Goal: Information Seeking & Learning: Understand process/instructions

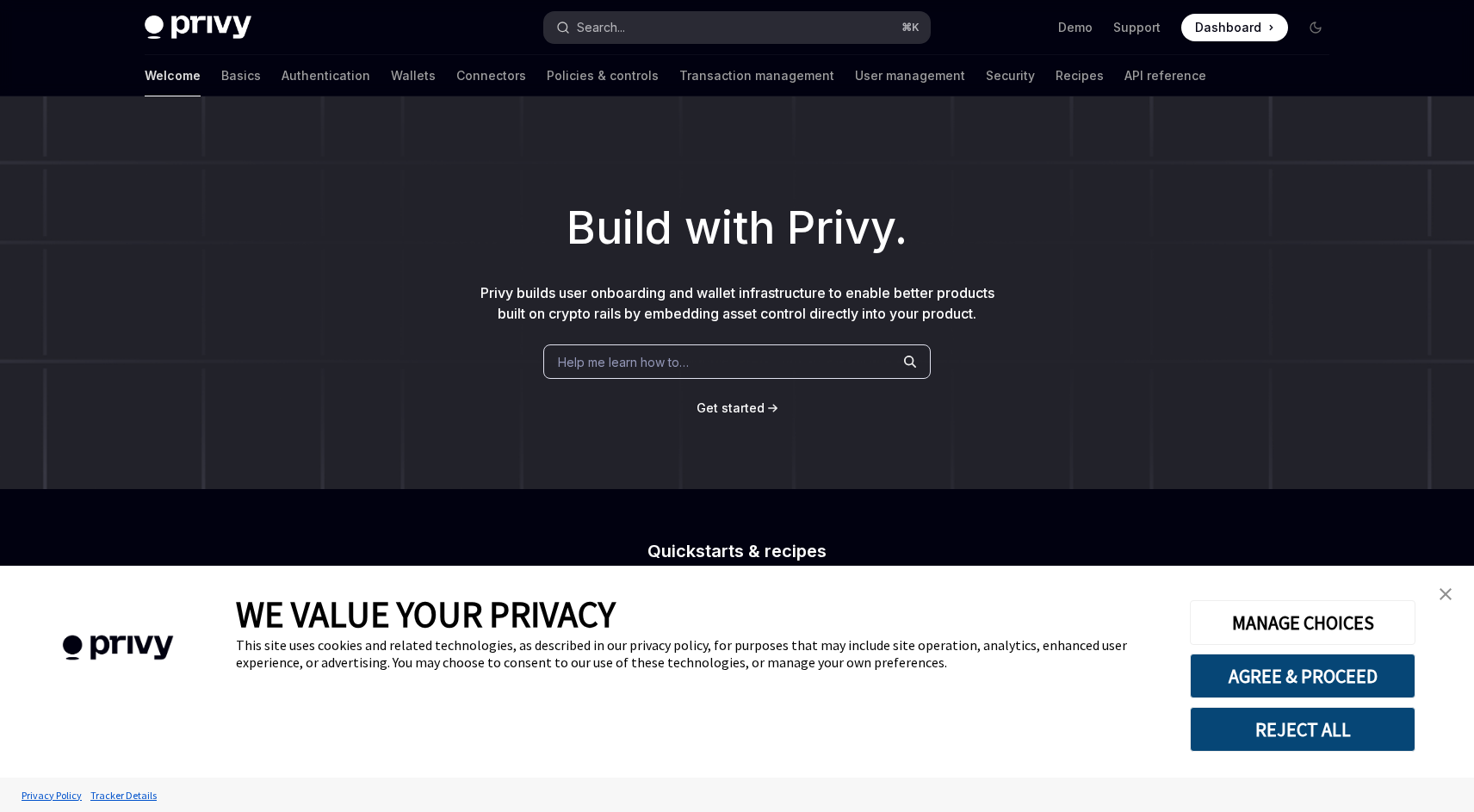
click at [673, 18] on button "Search... ⌘ K" at bounding box center [737, 27] width 386 height 31
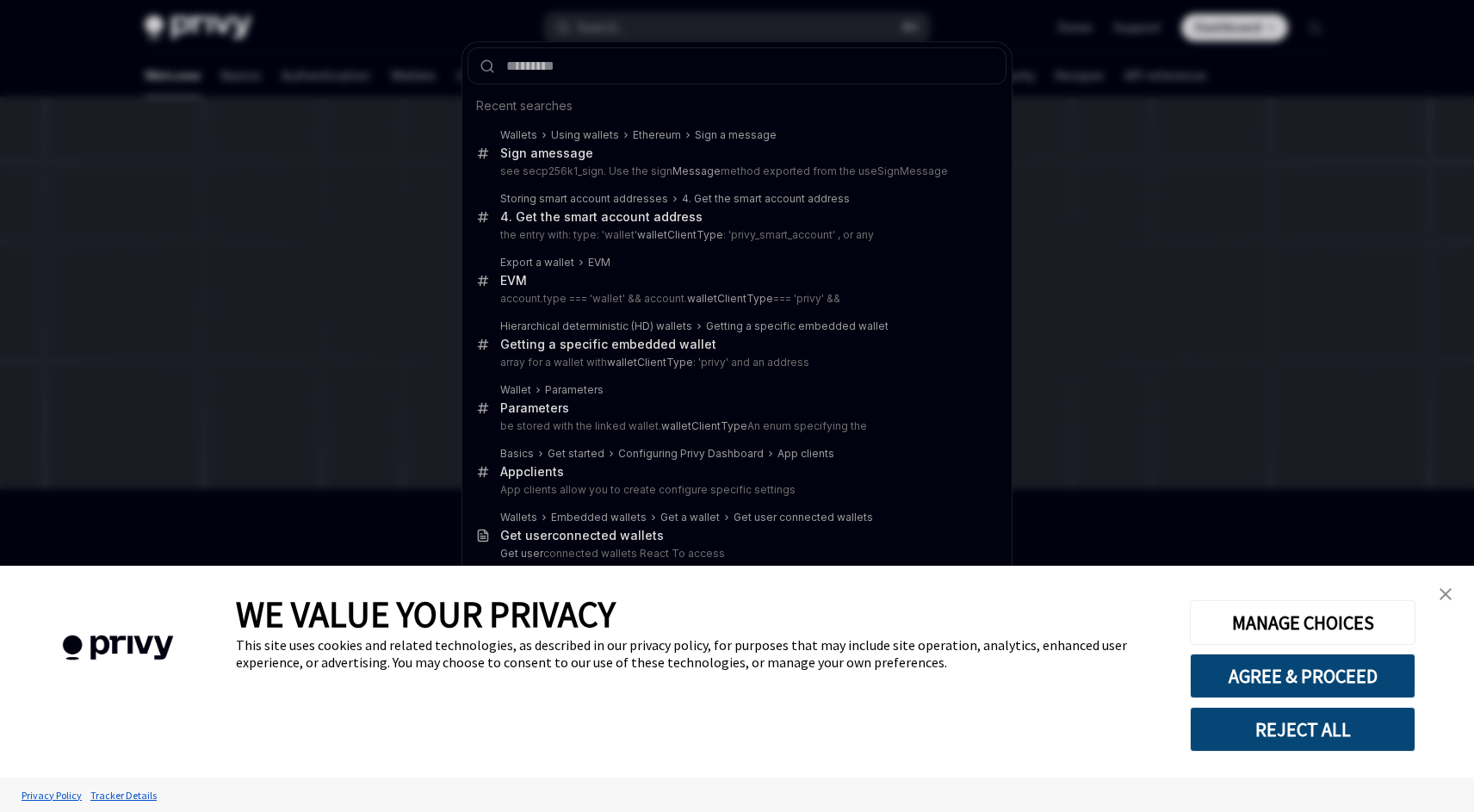
click at [396, 177] on div "Recent searches Wallets Using wallets Ethereum Sign a message Sign a message se…" at bounding box center [737, 406] width 1474 height 812
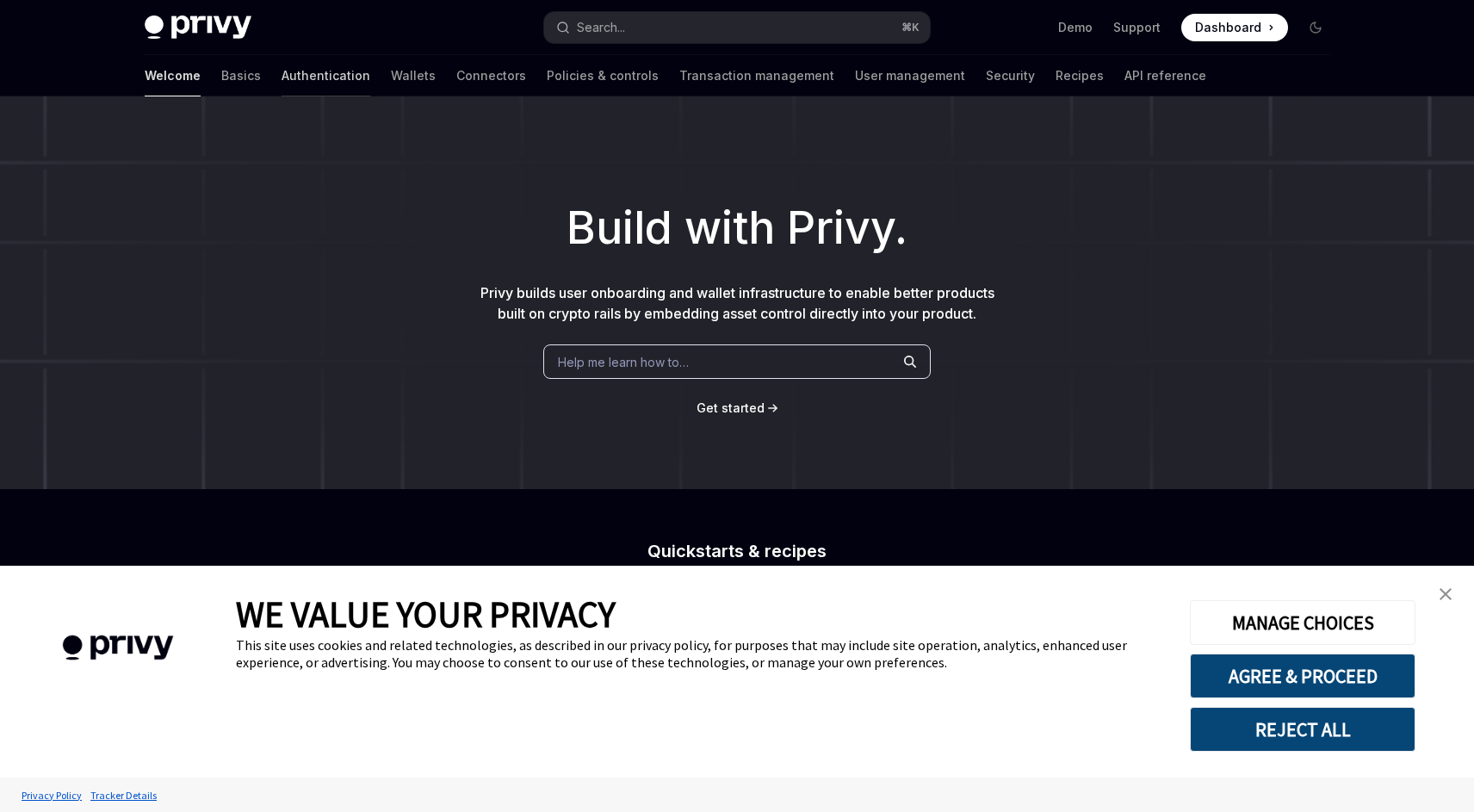
click at [281, 84] on link "Authentication" at bounding box center [326, 76] width 89 height 41
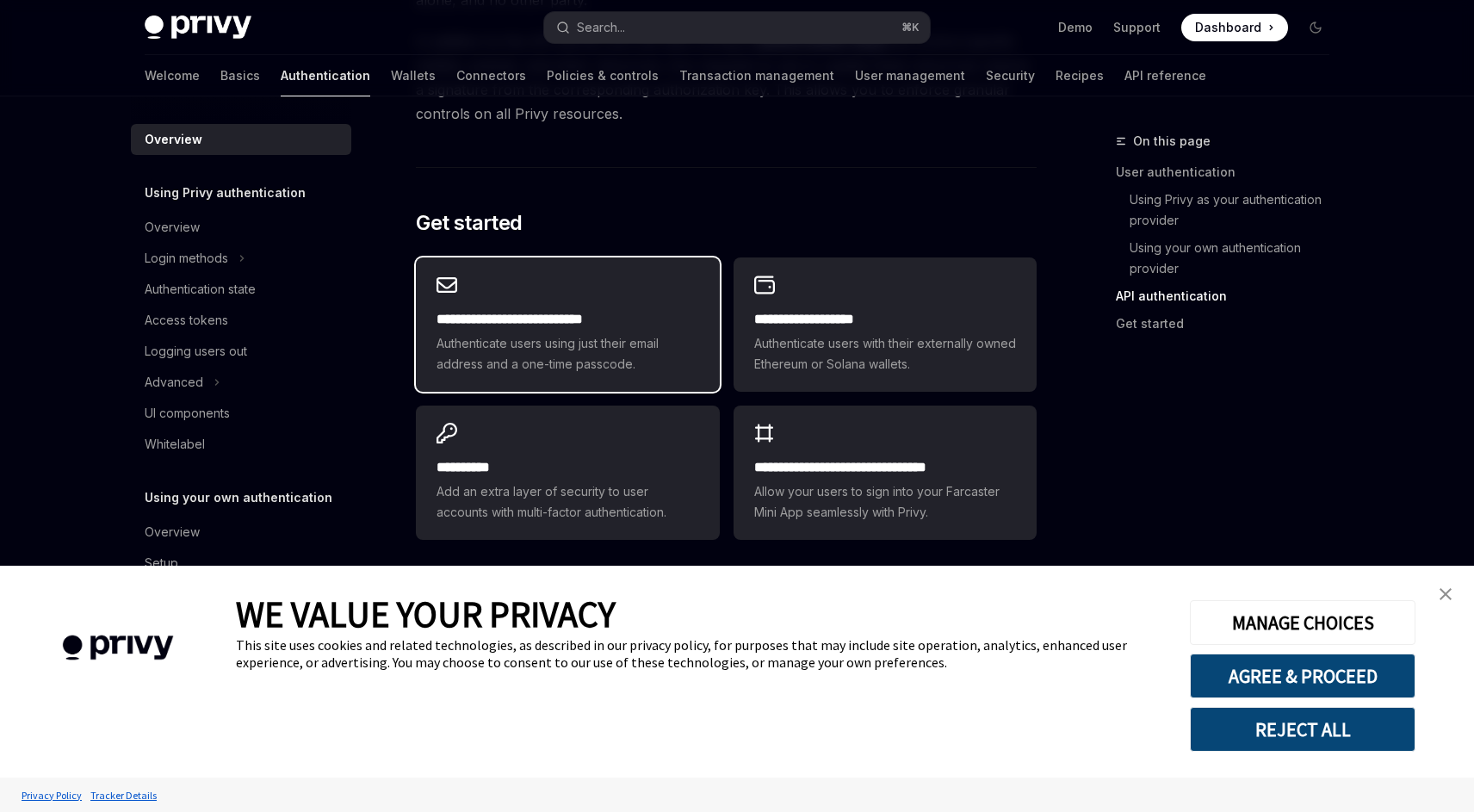
scroll to position [1371, 0]
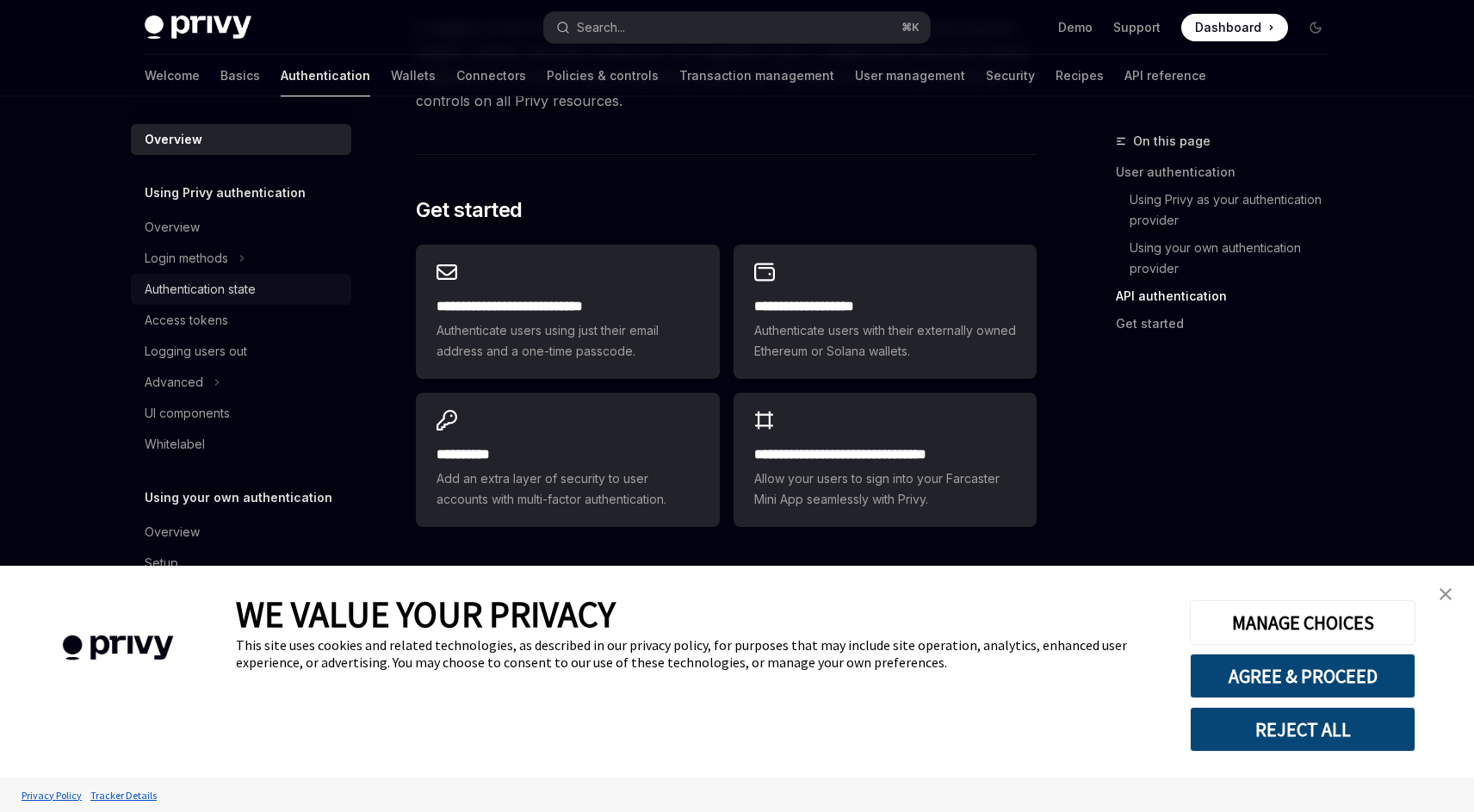
click at [241, 286] on div "Authentication state" at bounding box center [200, 289] width 111 height 21
type textarea "*"
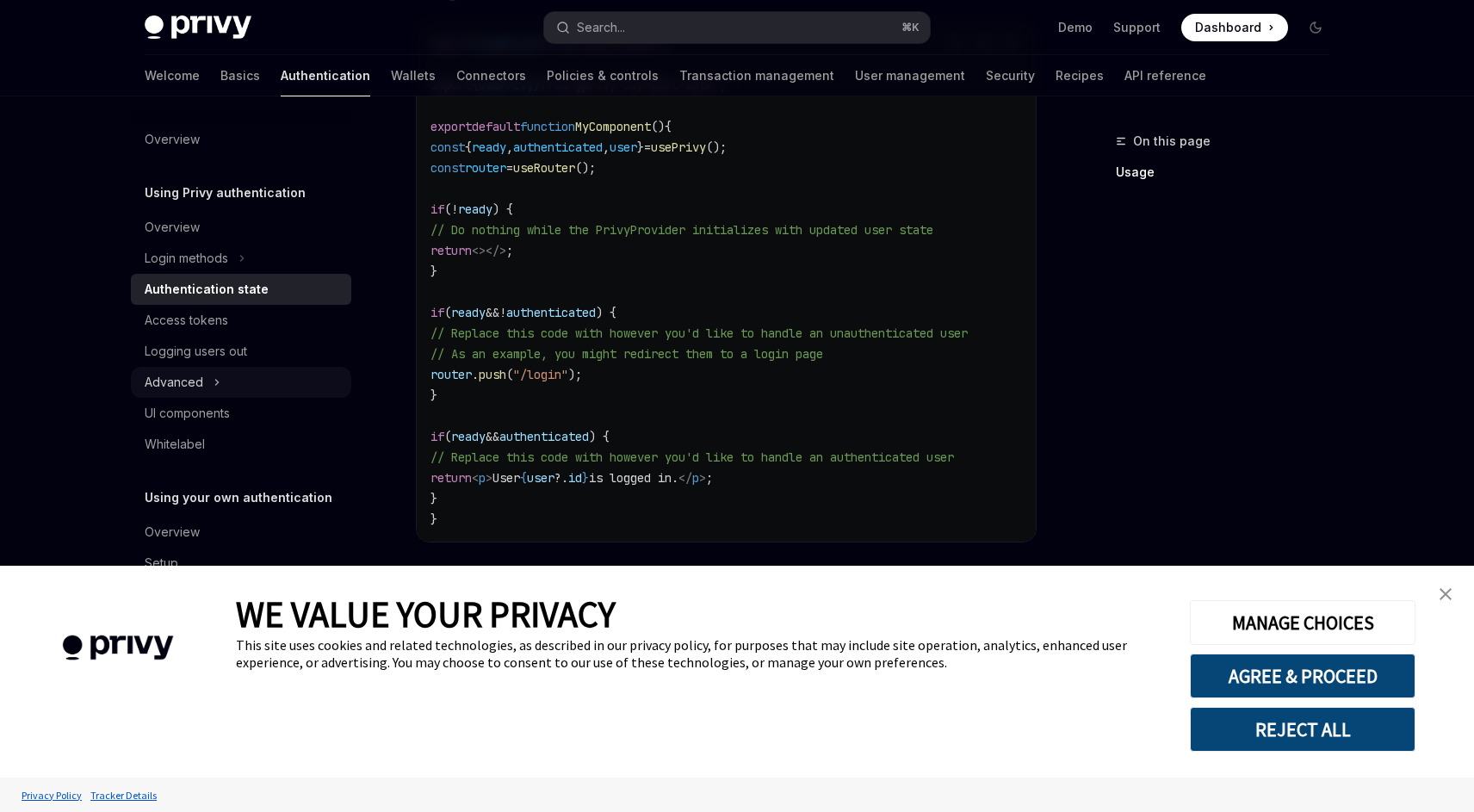
scroll to position [675, 0]
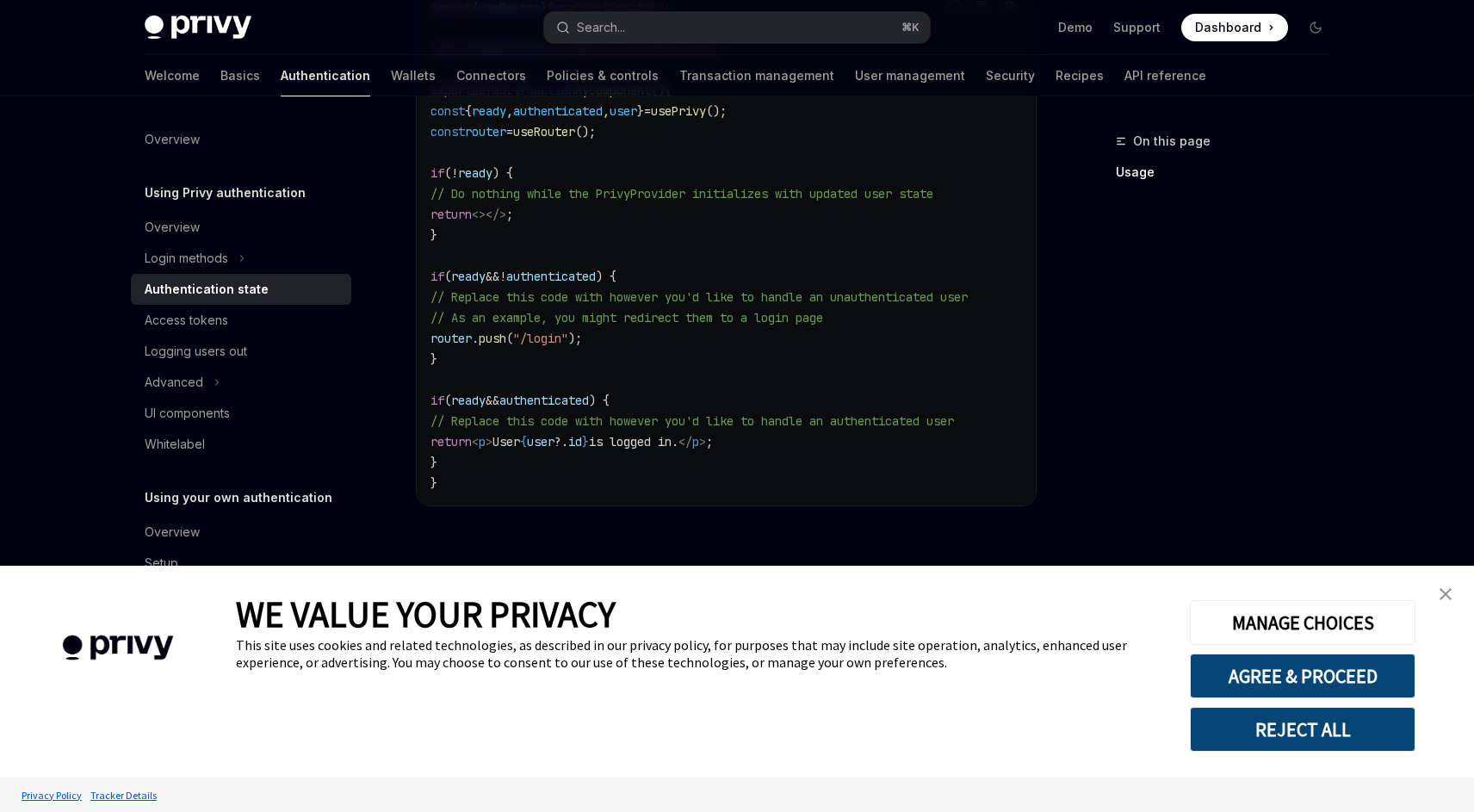
click at [917, 732] on button "REJECT ALL" at bounding box center [1302, 728] width 226 height 44
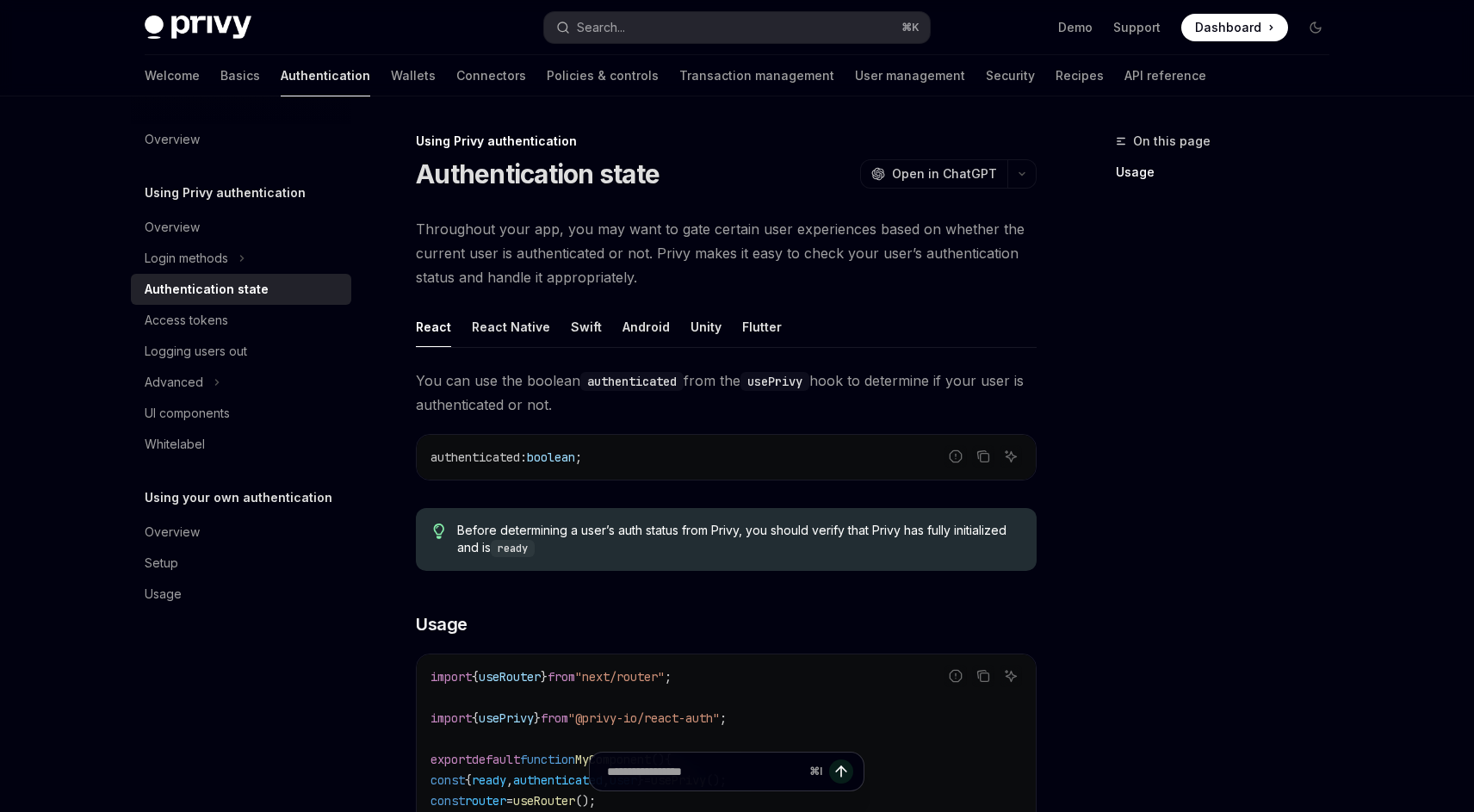
scroll to position [675, 0]
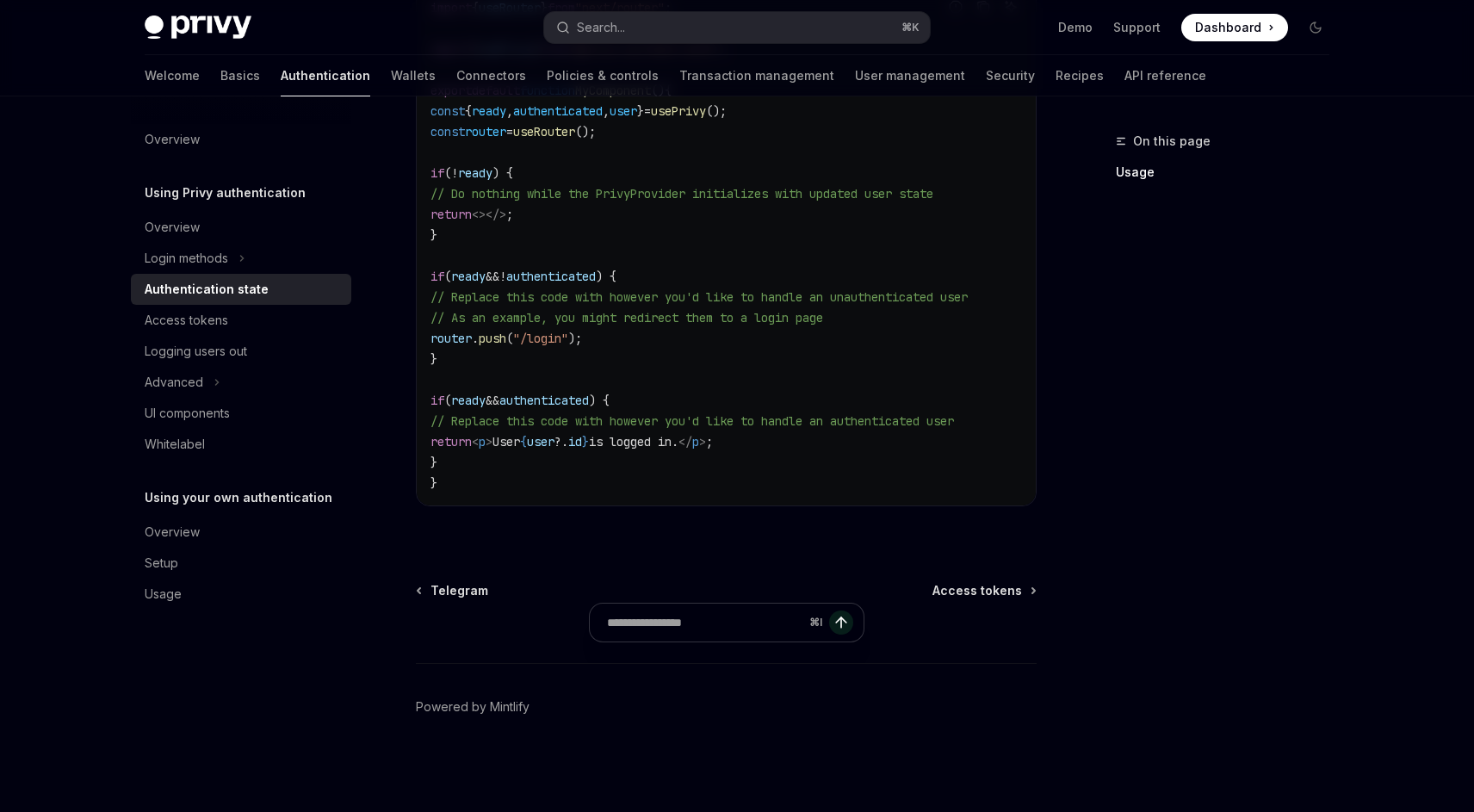
click at [733, 32] on button "Search... ⌘ K" at bounding box center [737, 27] width 386 height 31
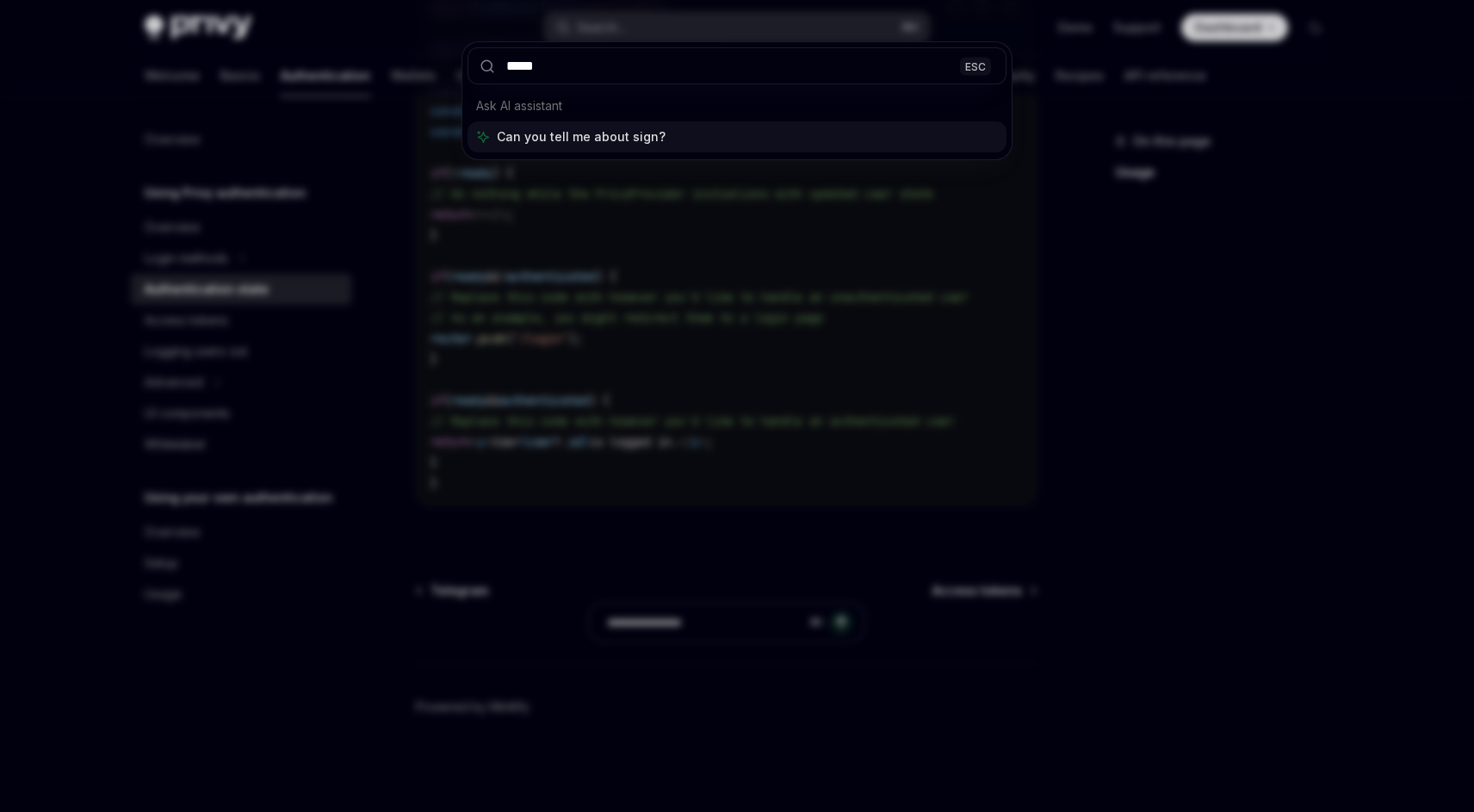
type input "******"
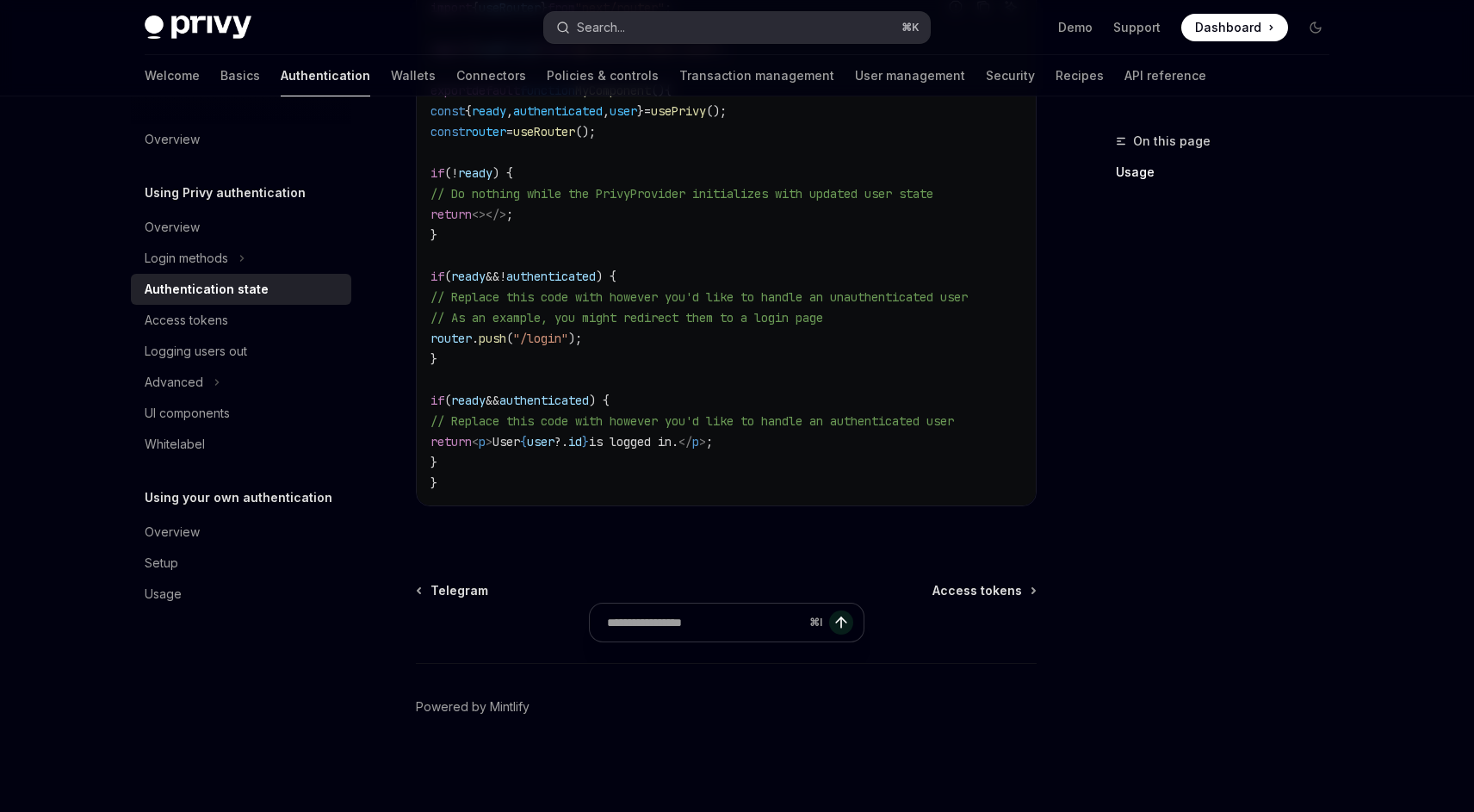
click at [599, 24] on div "Search..." at bounding box center [601, 27] width 48 height 21
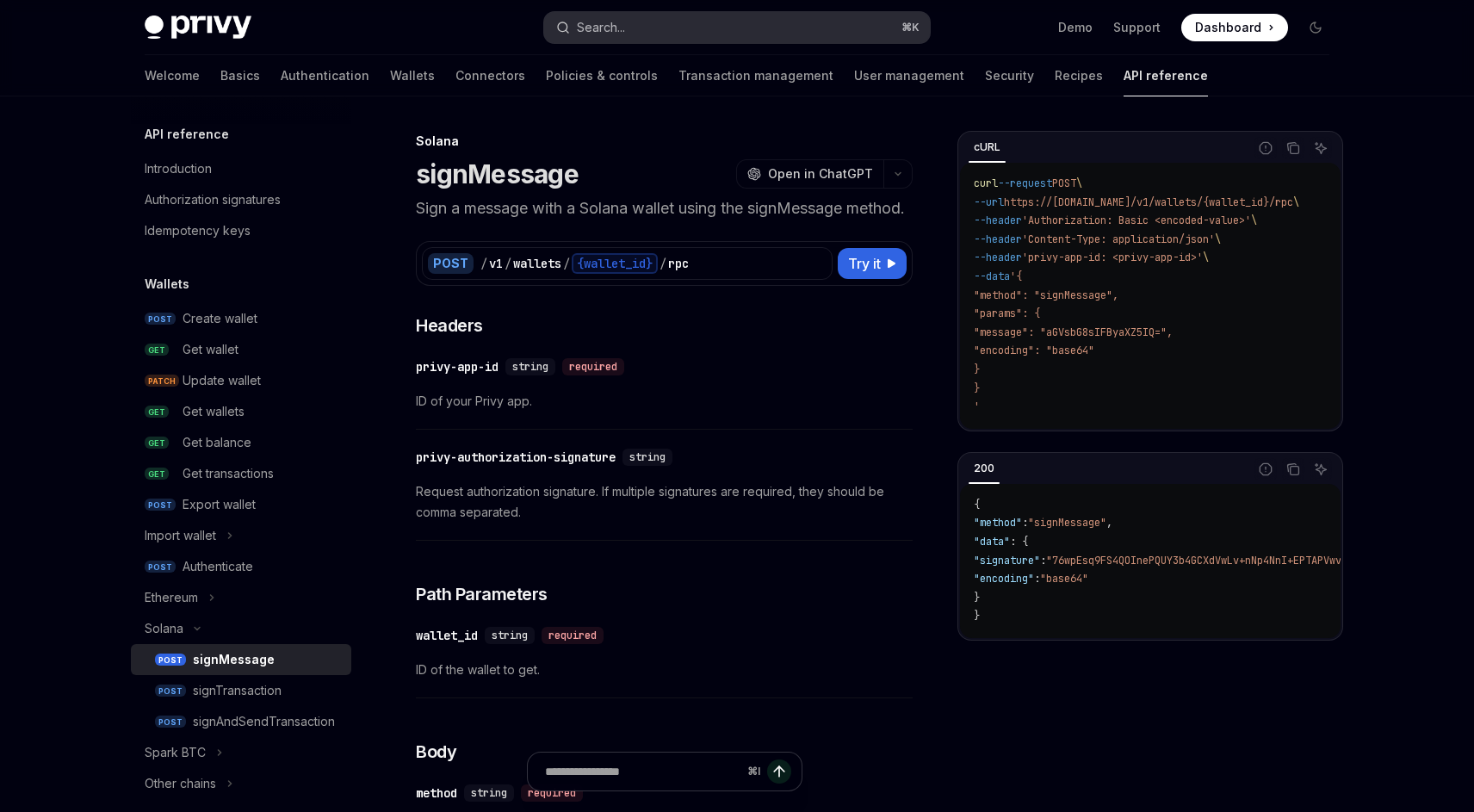
click at [616, 34] on div "Search..." at bounding box center [601, 27] width 48 height 21
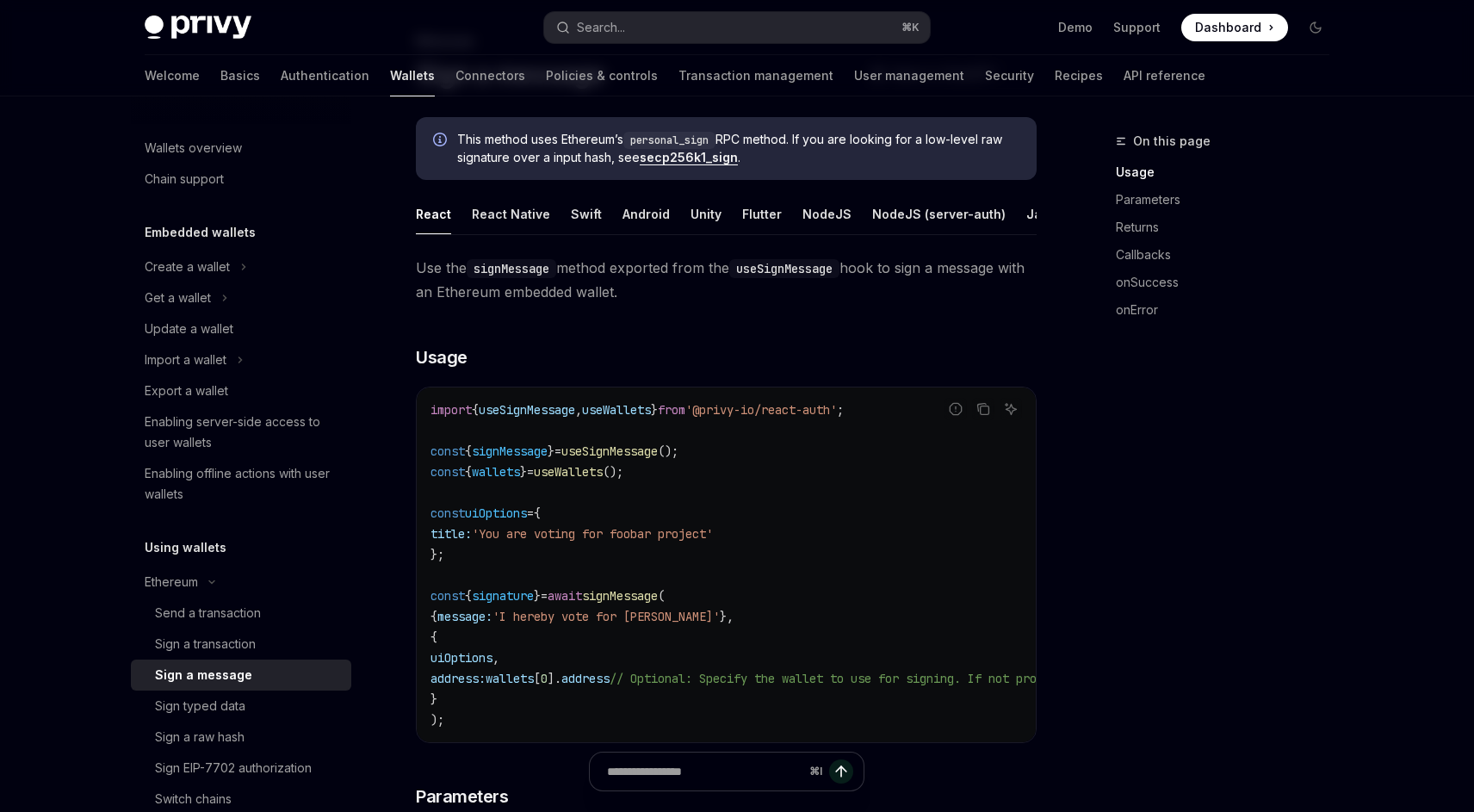
scroll to position [105, 0]
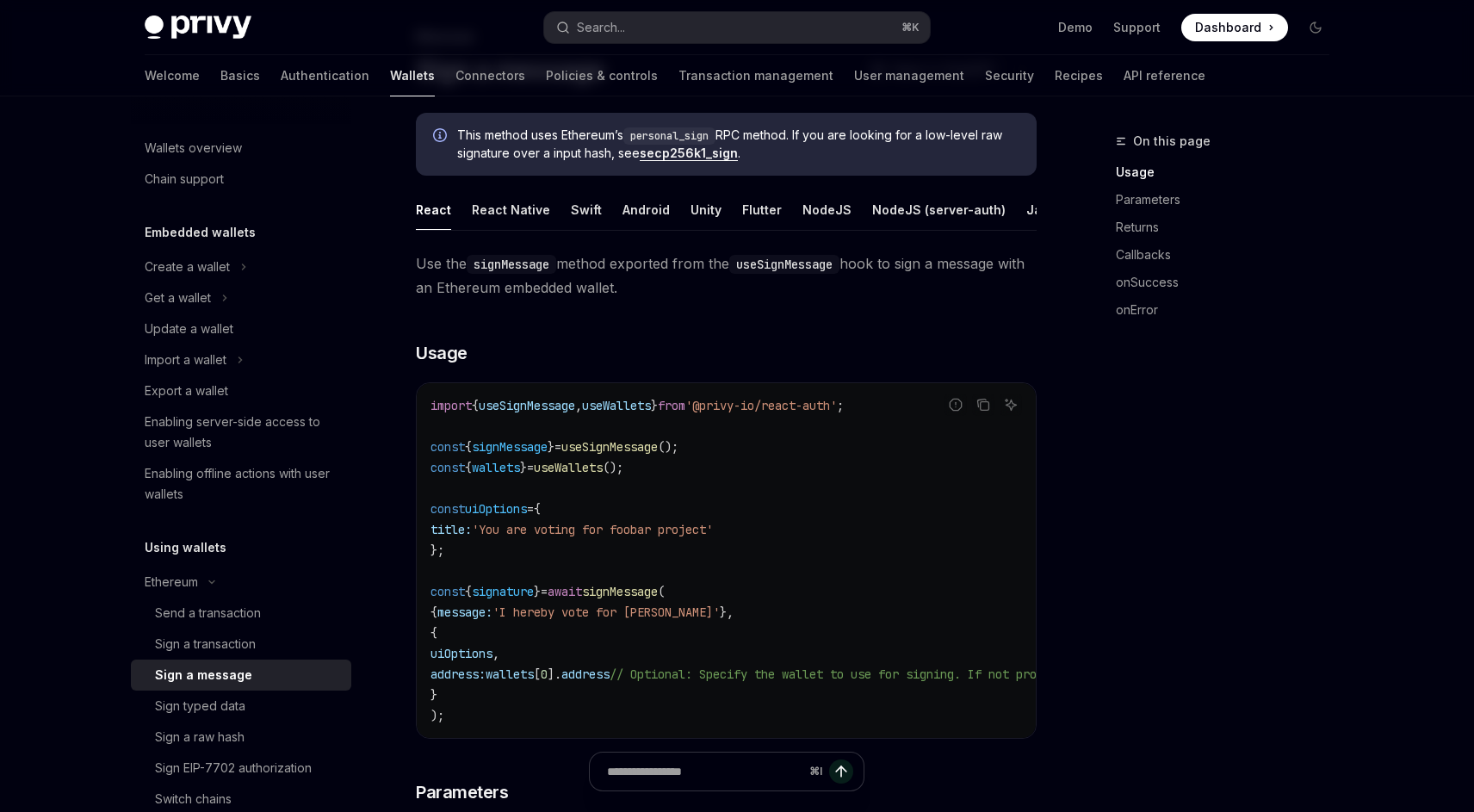
click at [188, 18] on img at bounding box center [198, 28] width 107 height 24
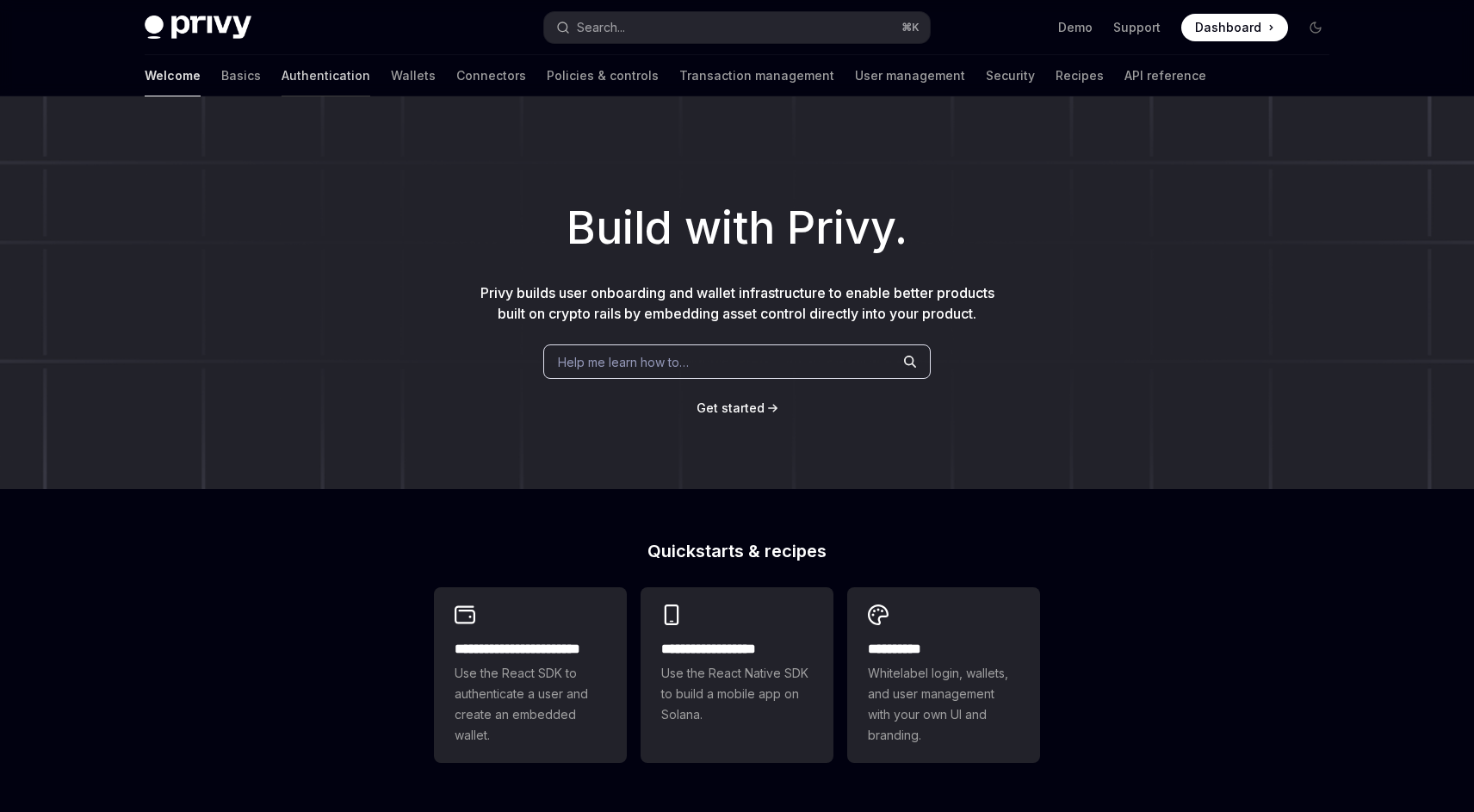
click at [281, 85] on link "Authentication" at bounding box center [326, 76] width 89 height 41
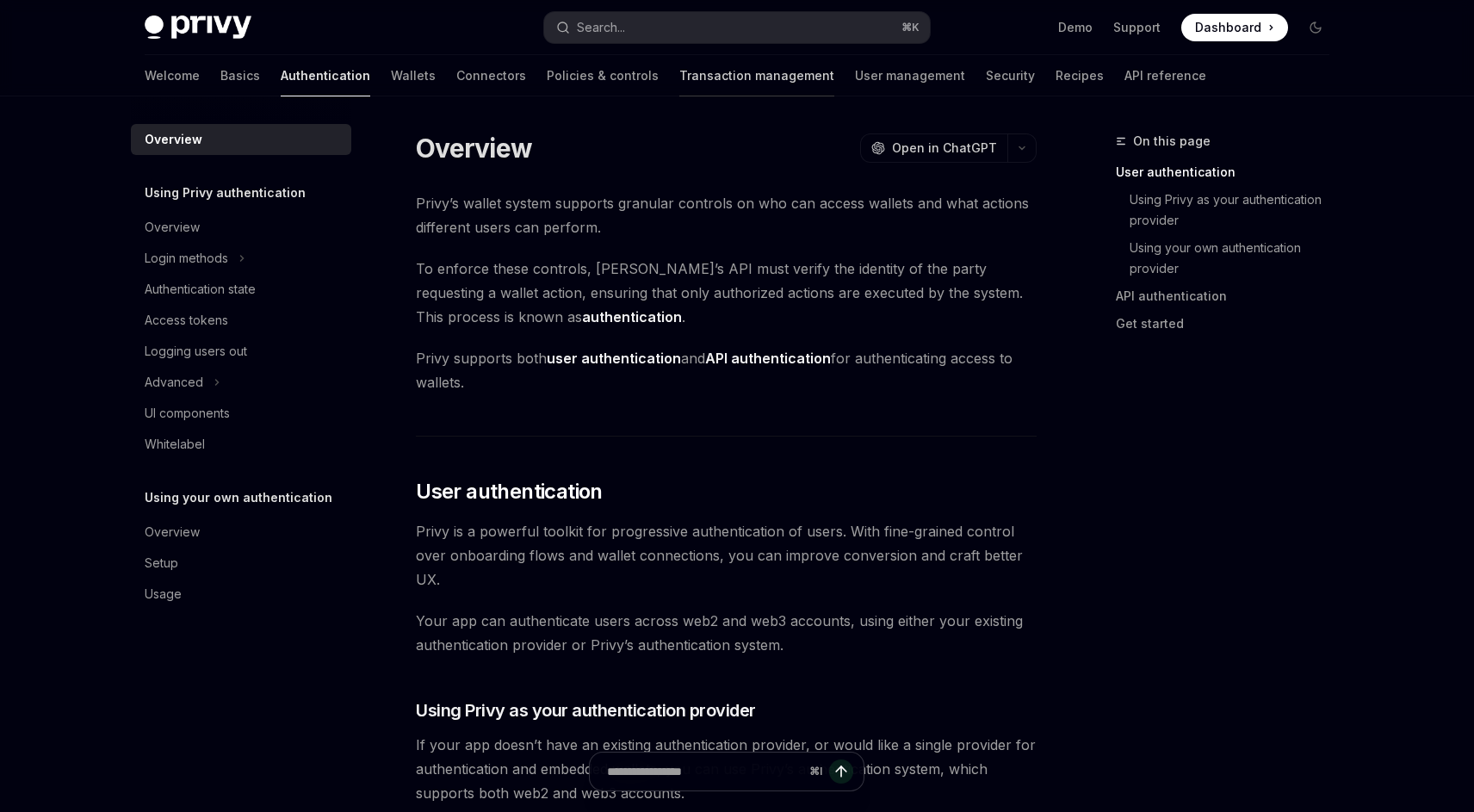
click at [680, 77] on link "Transaction management" at bounding box center [757, 76] width 155 height 41
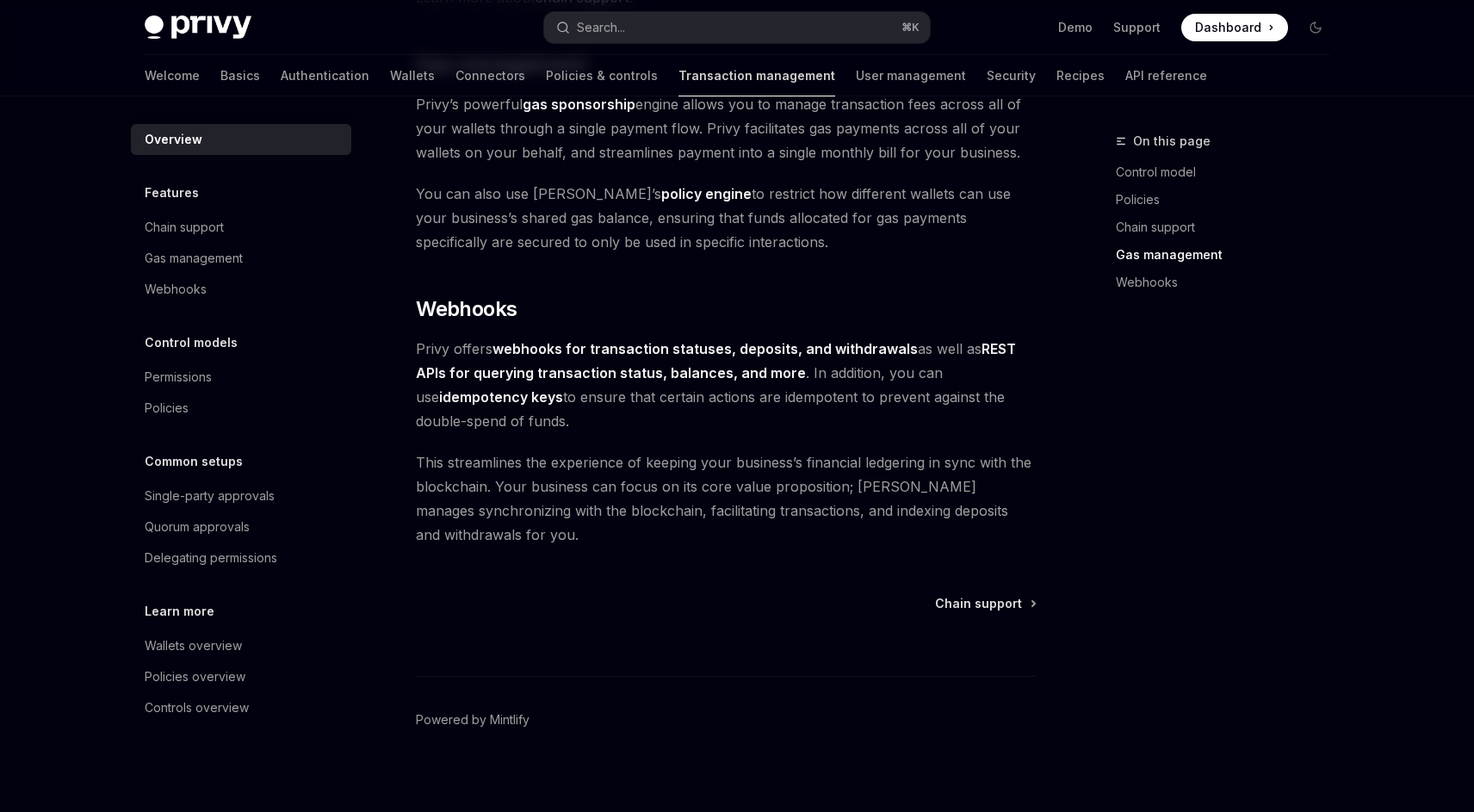
scroll to position [1522, 0]
click at [855, 67] on link "User management" at bounding box center [911, 76] width 111 height 41
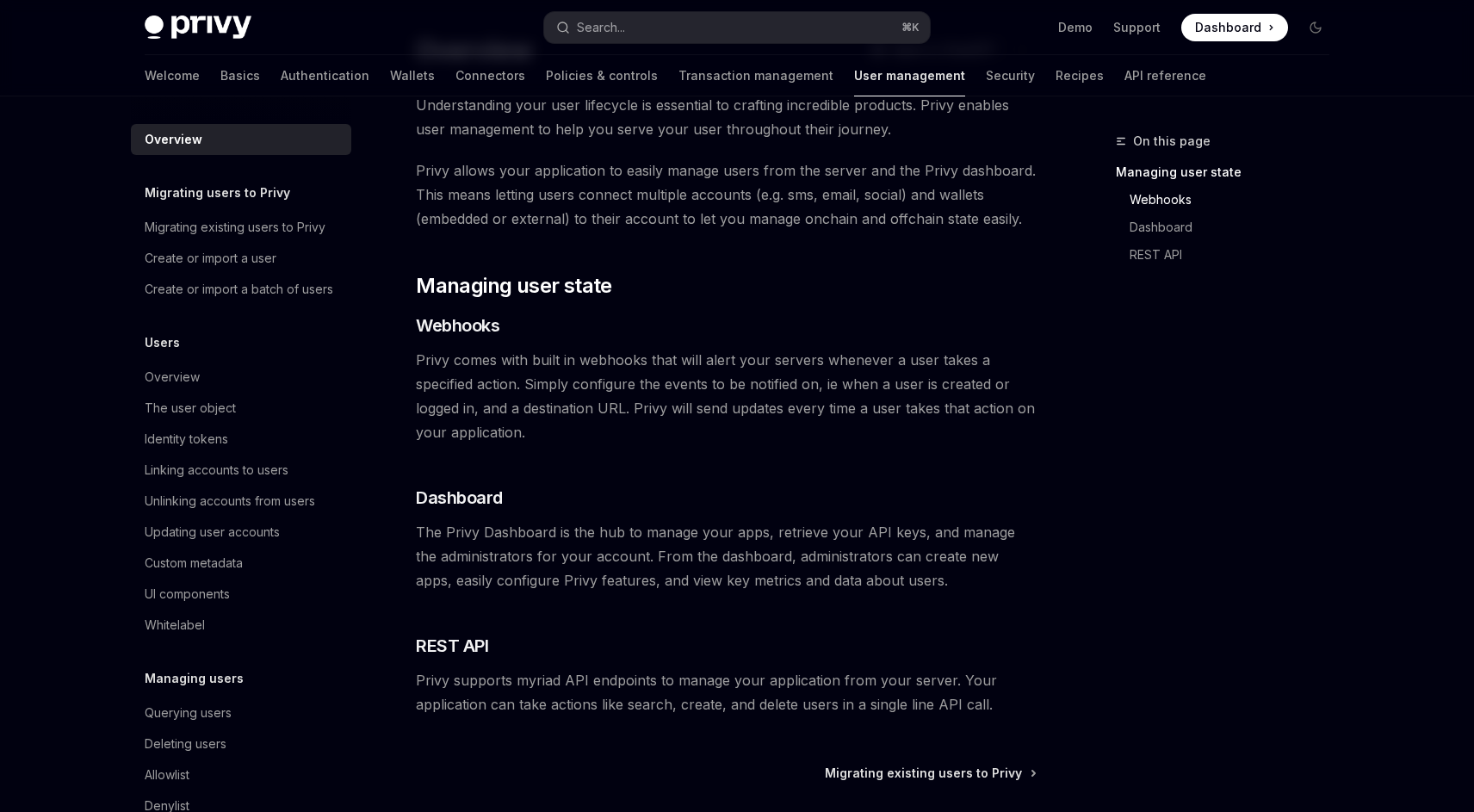
scroll to position [281, 0]
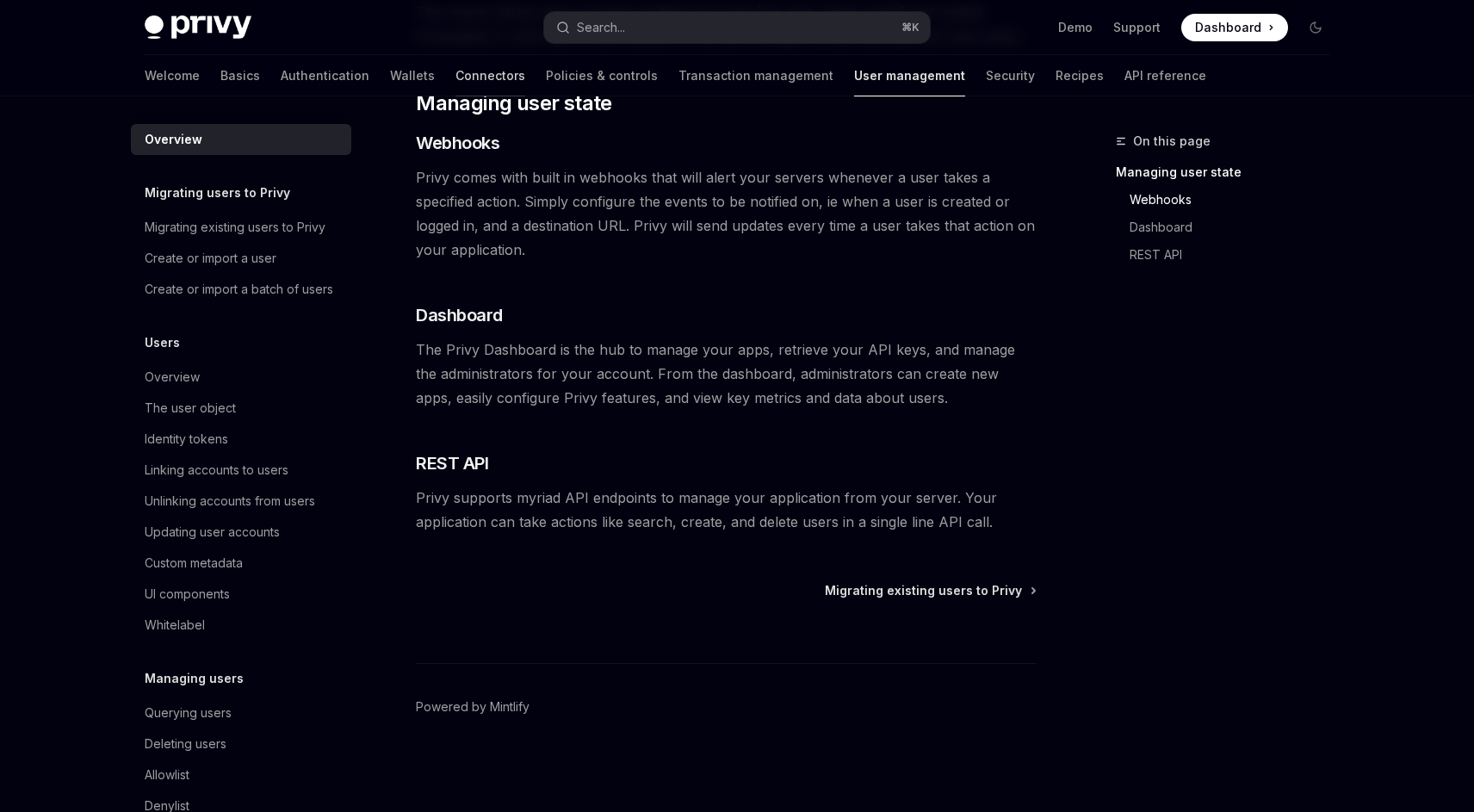
click at [456, 70] on link "Connectors" at bounding box center [490, 76] width 70 height 41
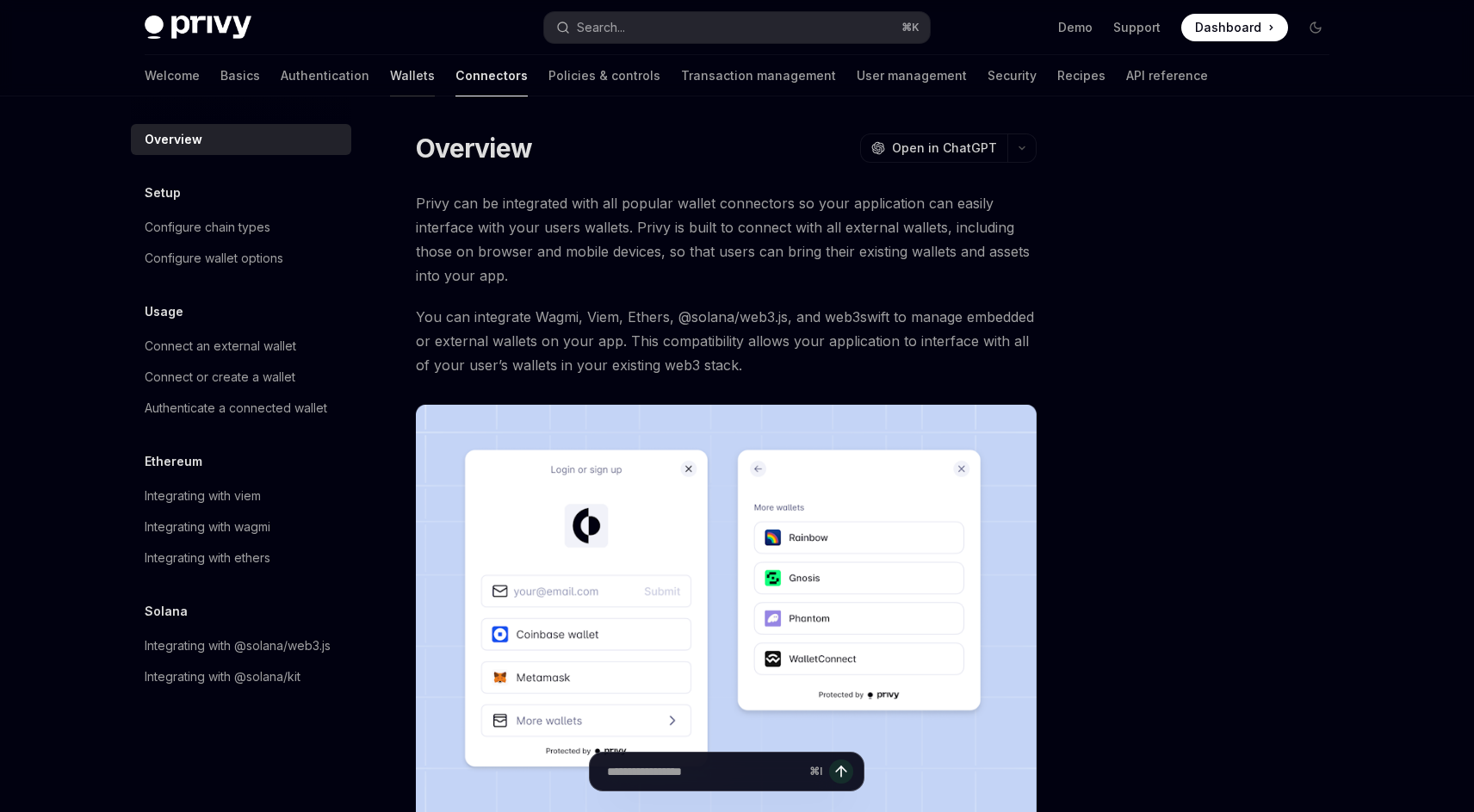
click at [390, 71] on link "Wallets" at bounding box center [411, 76] width 44 height 41
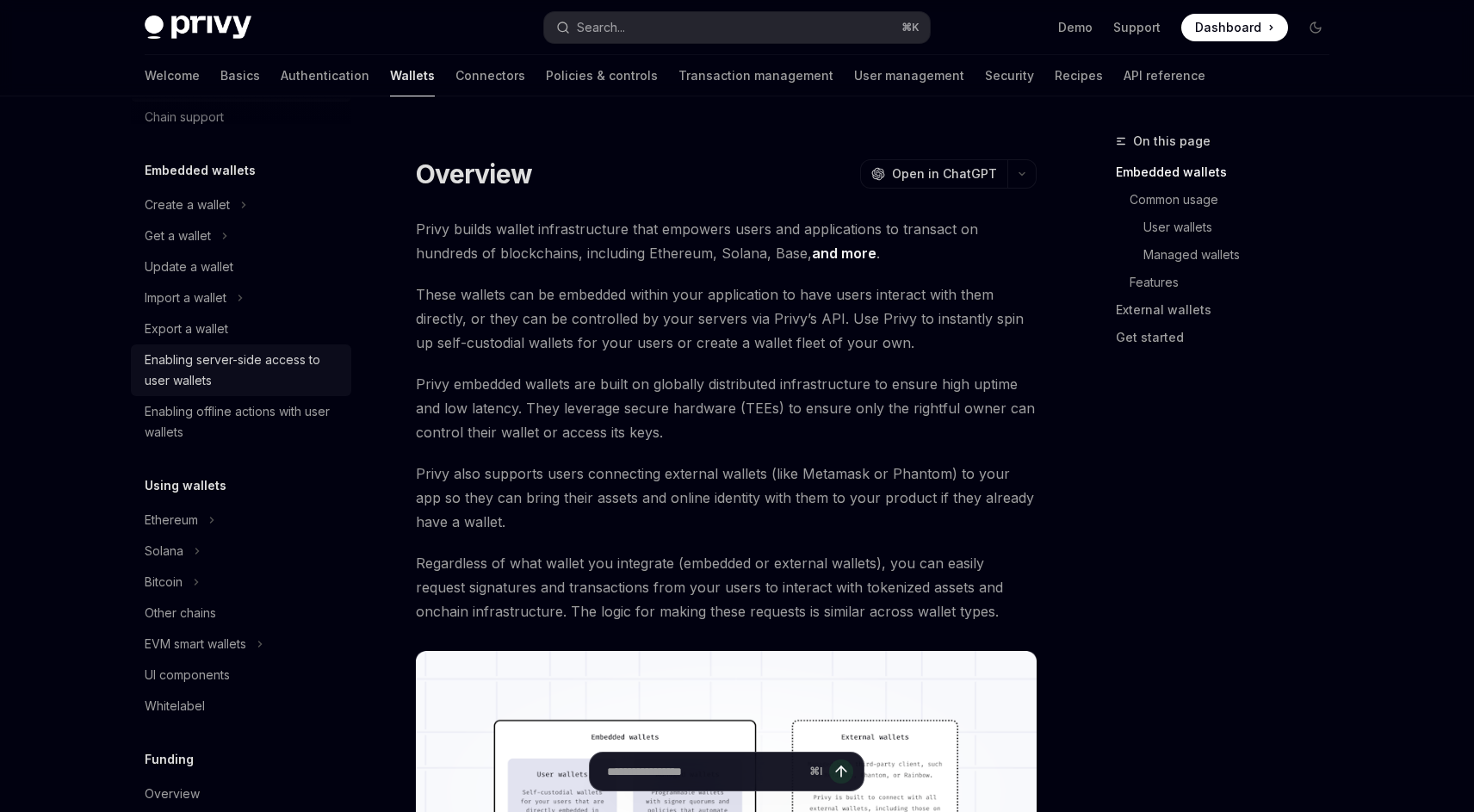
scroll to position [74, 0]
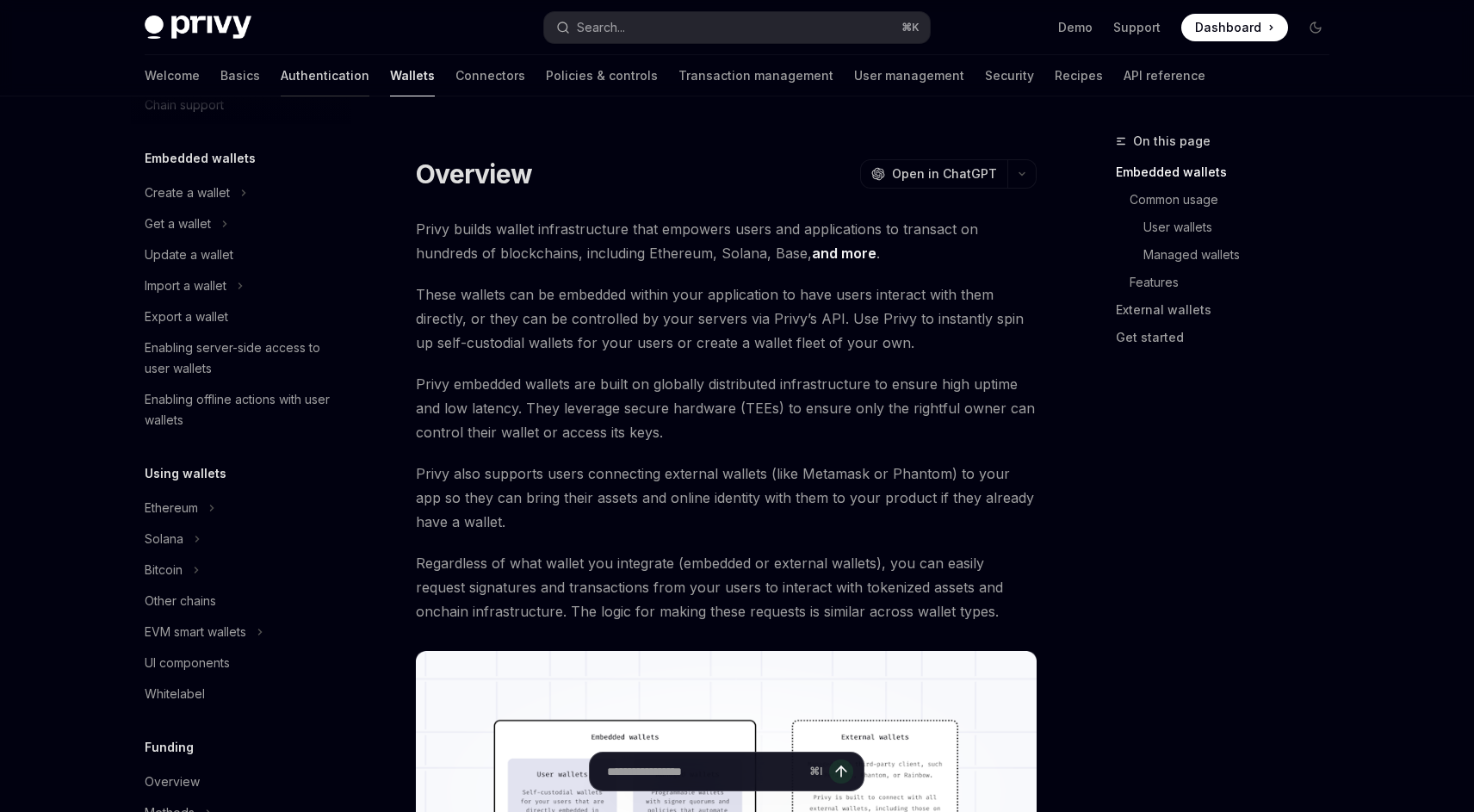
click at [281, 86] on link "Authentication" at bounding box center [326, 76] width 89 height 41
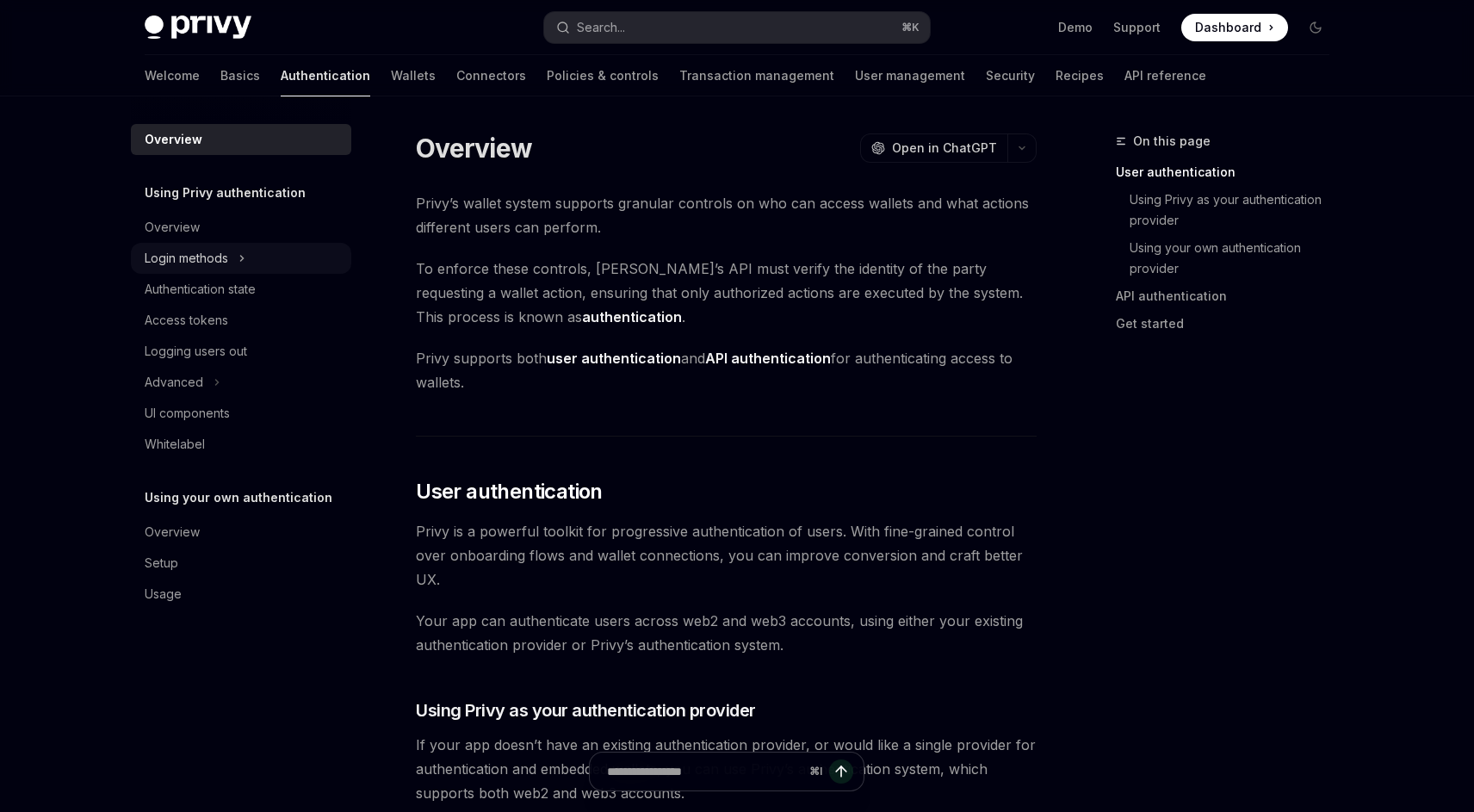
click at [268, 246] on button "Login methods" at bounding box center [241, 258] width 220 height 31
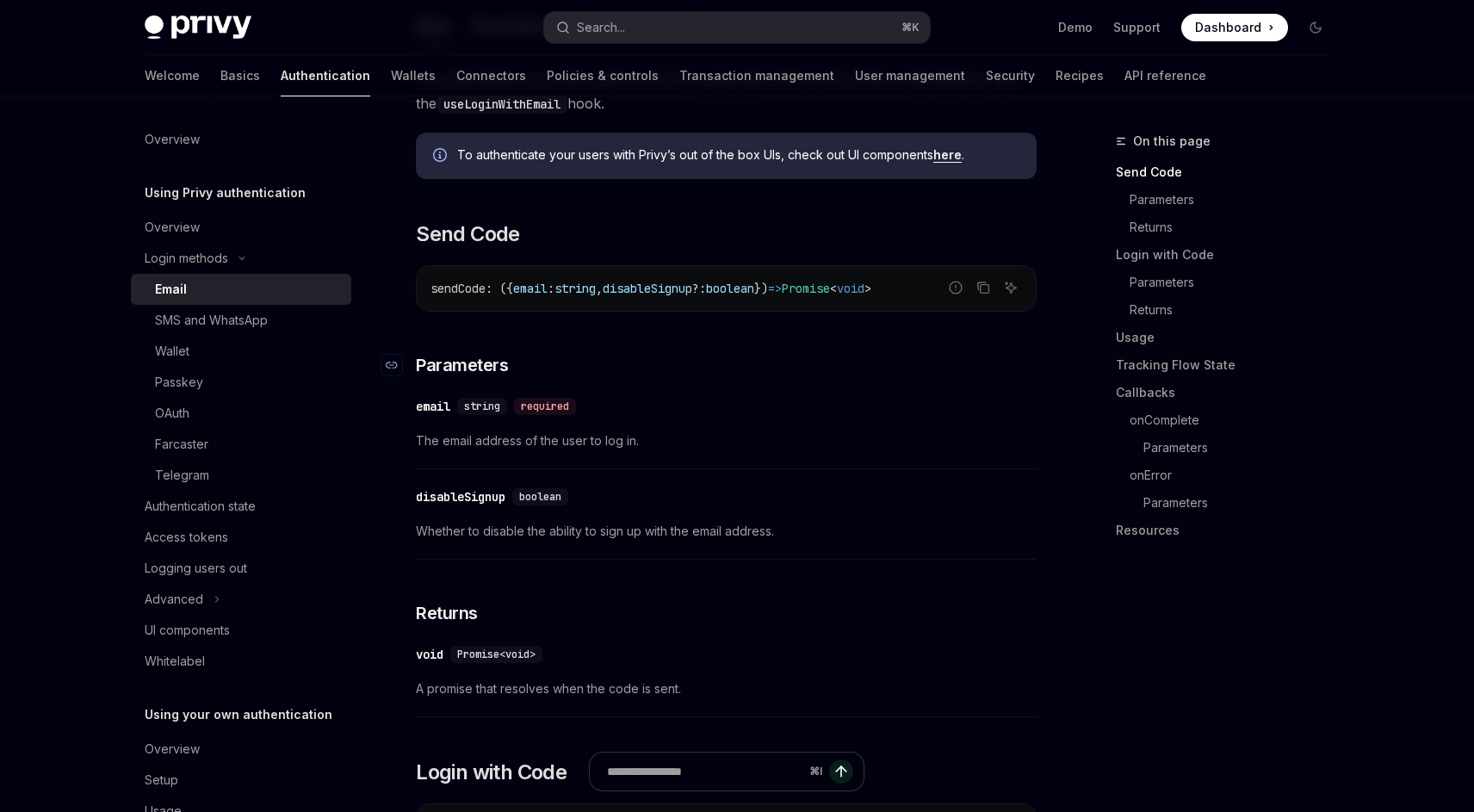
scroll to position [443, 0]
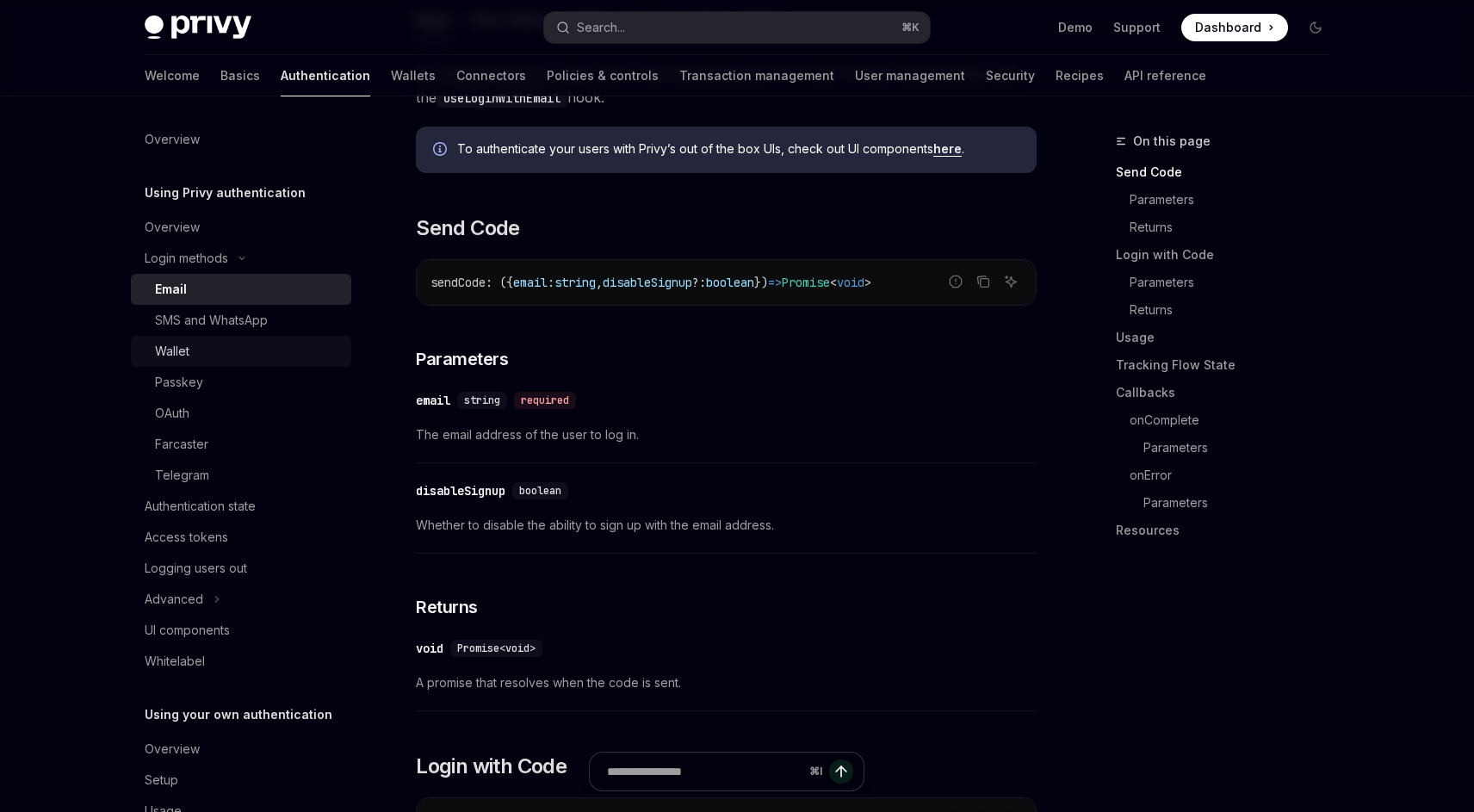
click at [279, 336] on link "Wallet" at bounding box center [241, 350] width 220 height 31
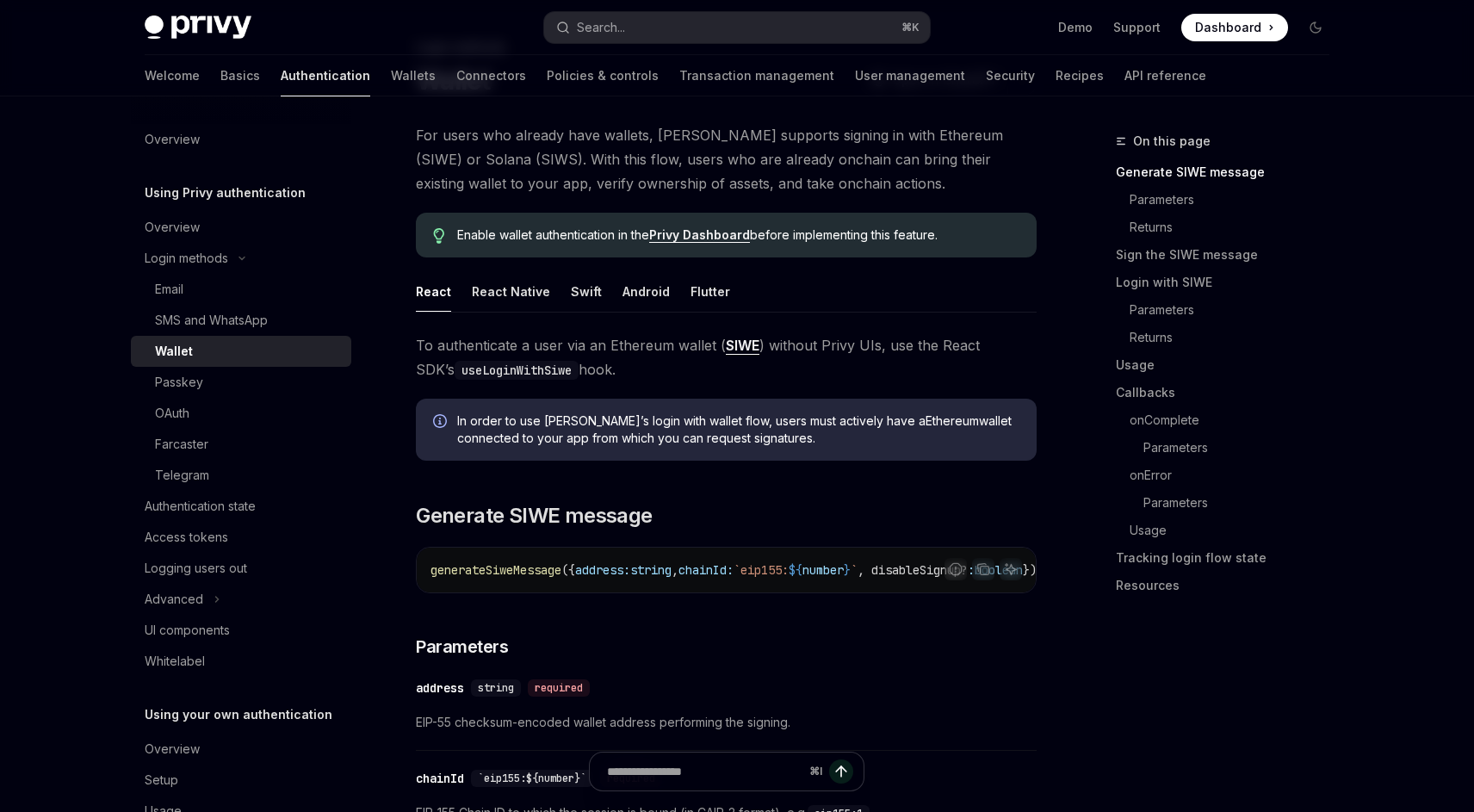
scroll to position [104, 0]
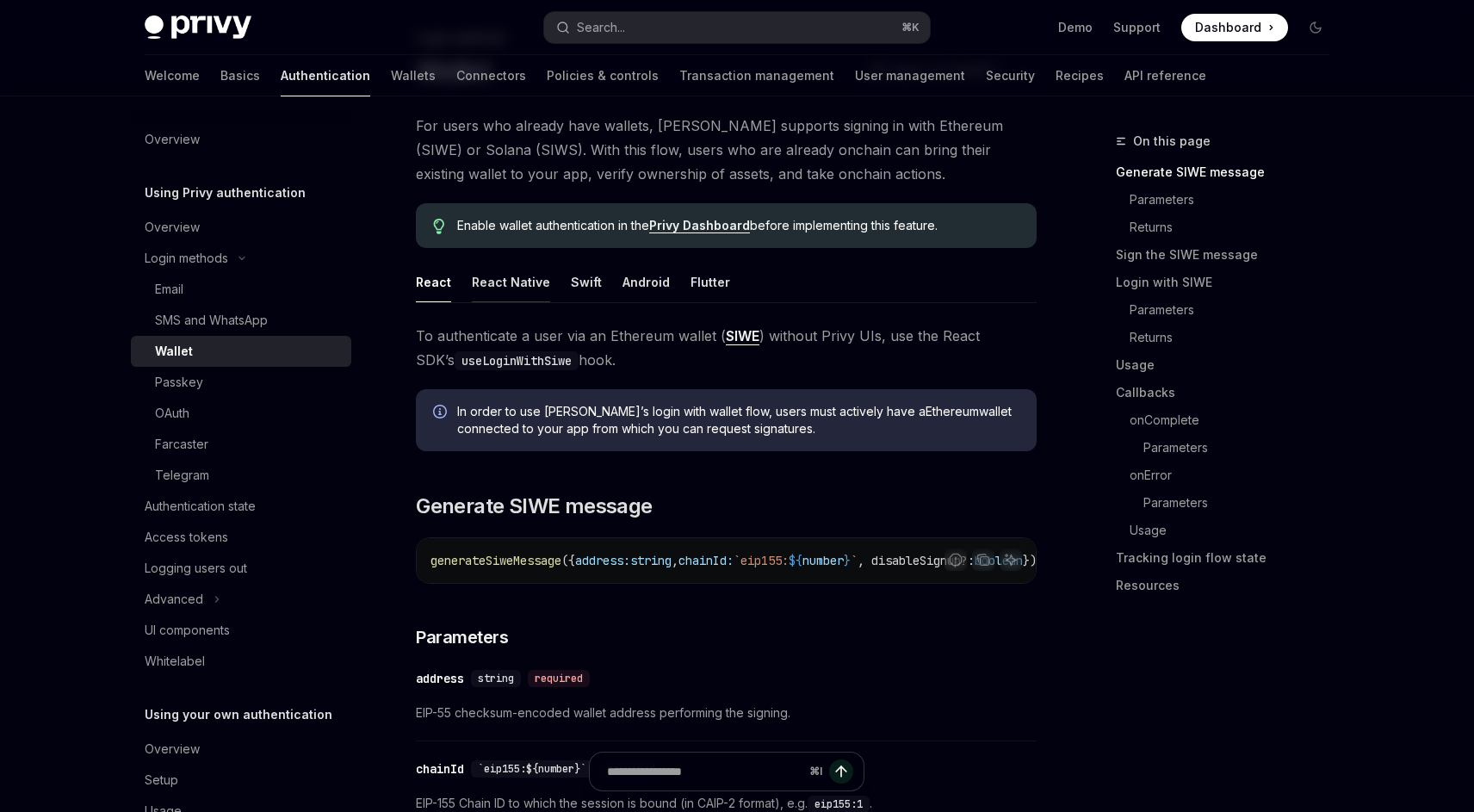
click at [506, 276] on div "React Native" at bounding box center [510, 281] width 78 height 40
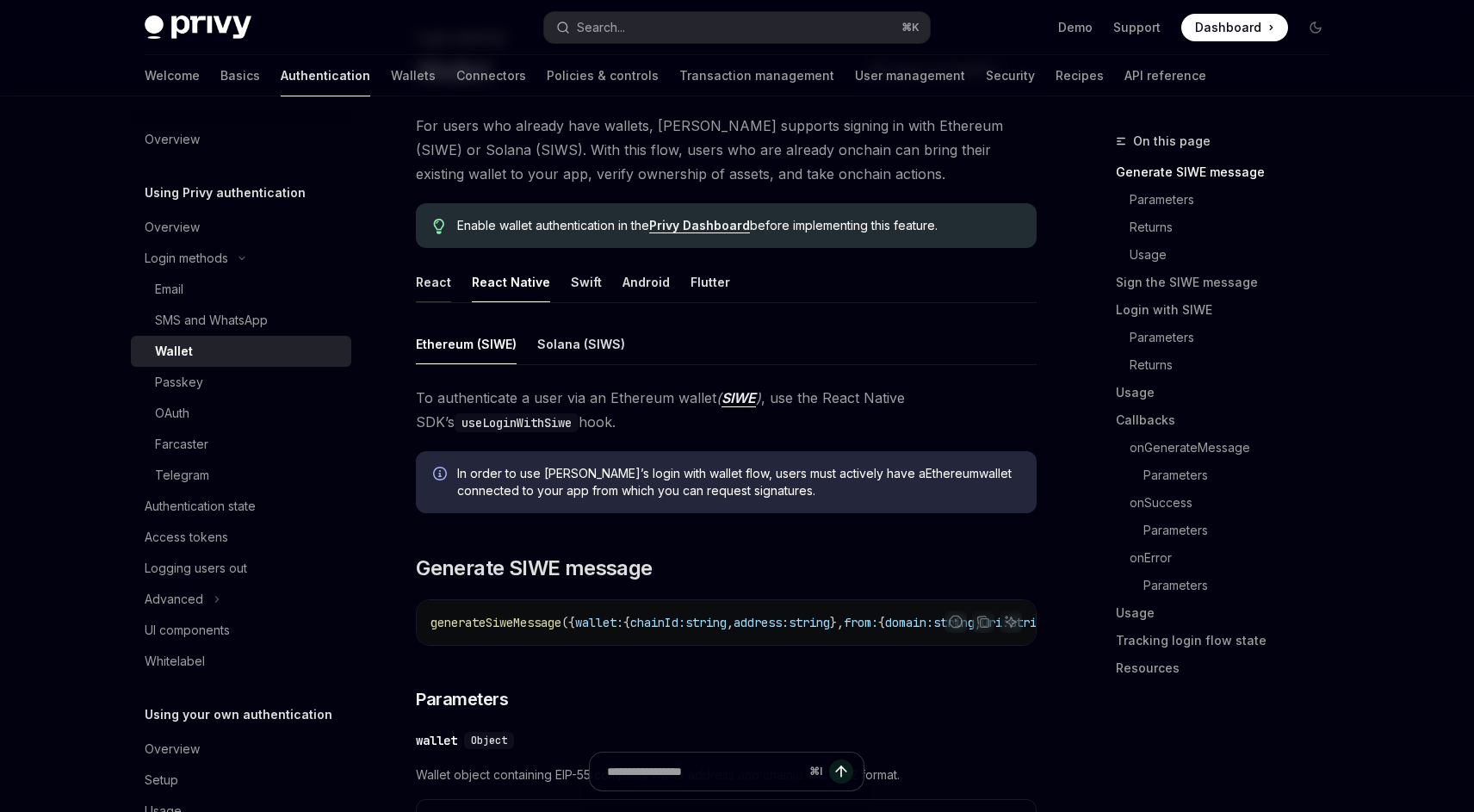
click at [447, 287] on div "React" at bounding box center [434, 281] width 36 height 40
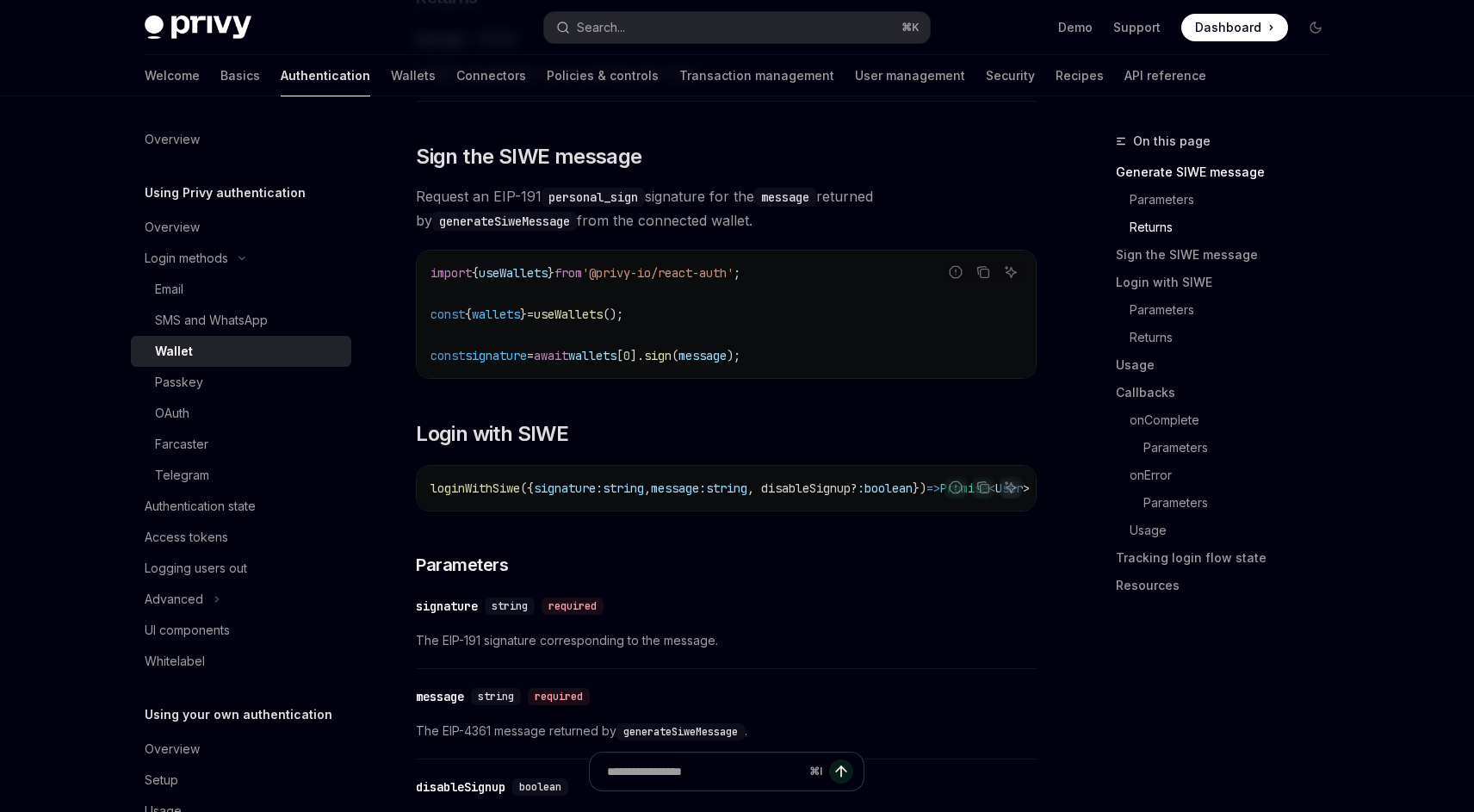
scroll to position [1091, 0]
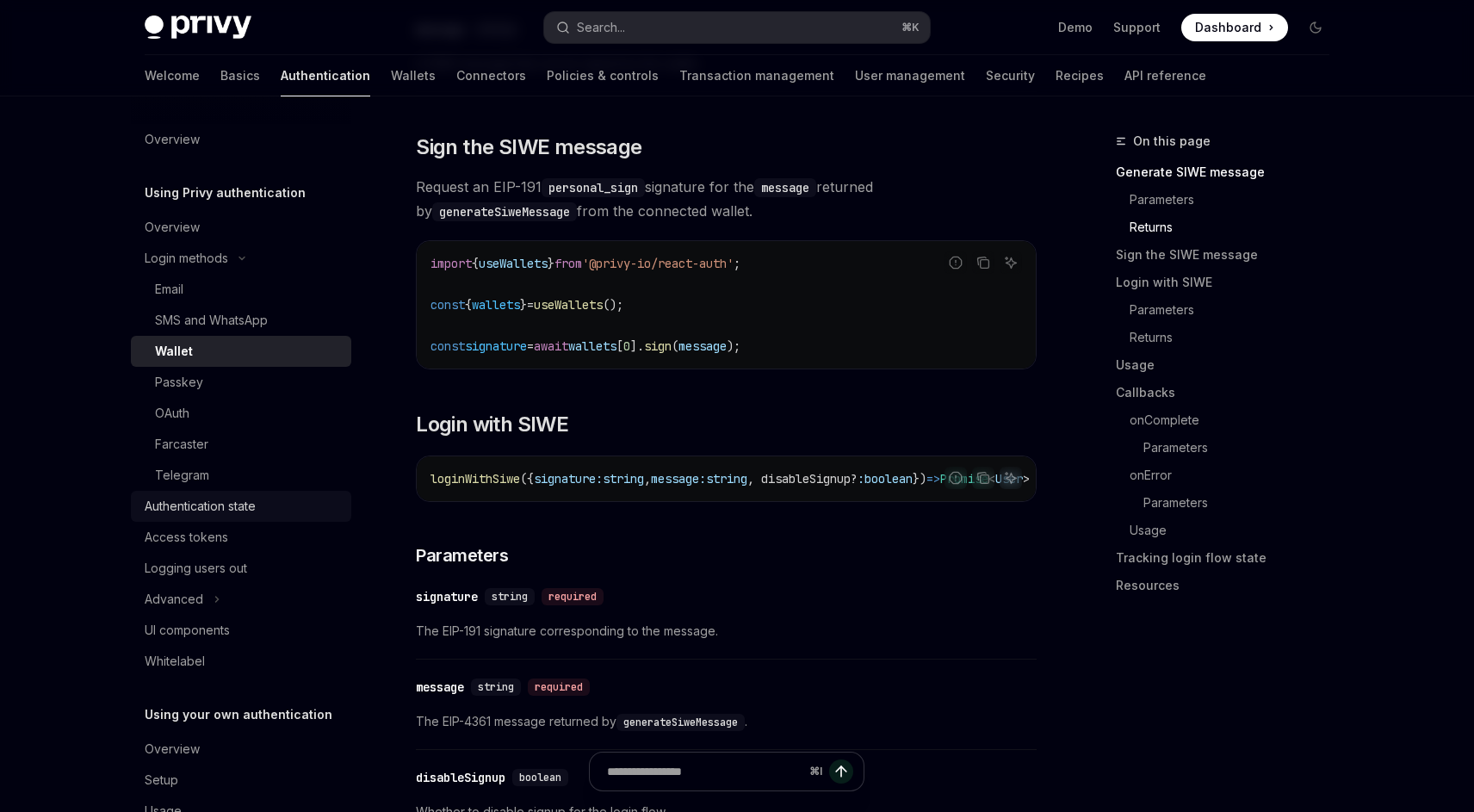
click at [205, 512] on div "Authentication state" at bounding box center [200, 506] width 111 height 21
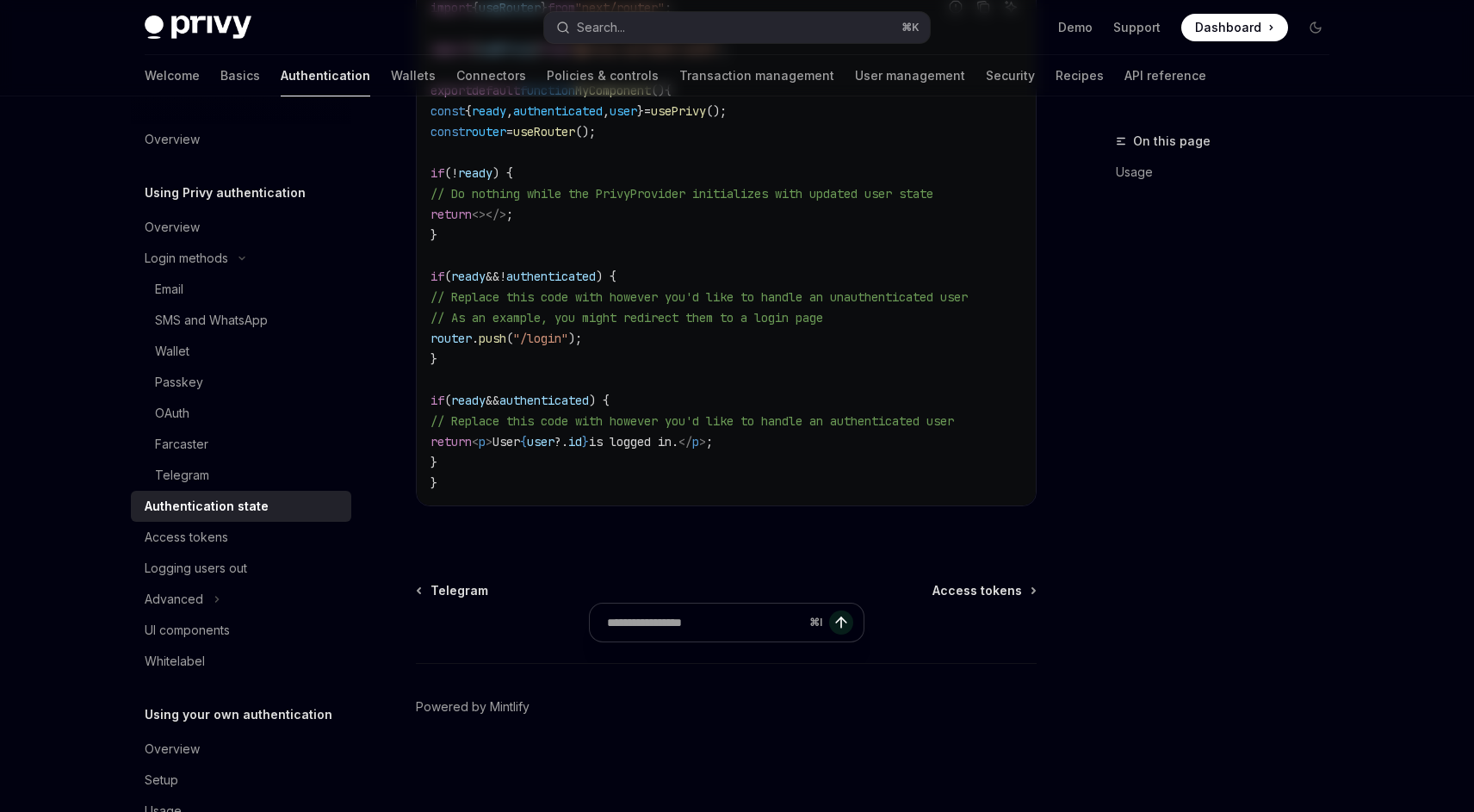
type textarea "*"
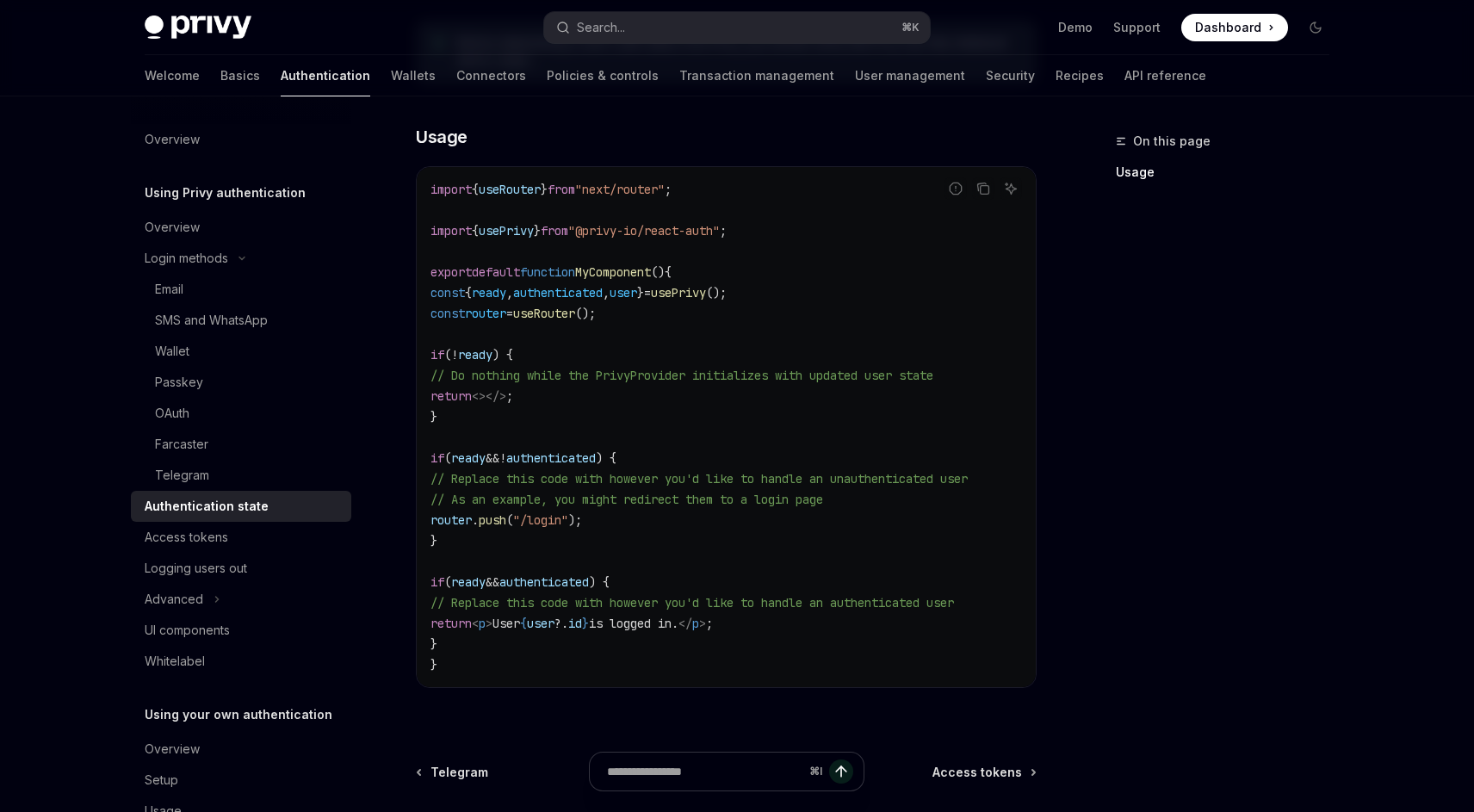
scroll to position [492, 0]
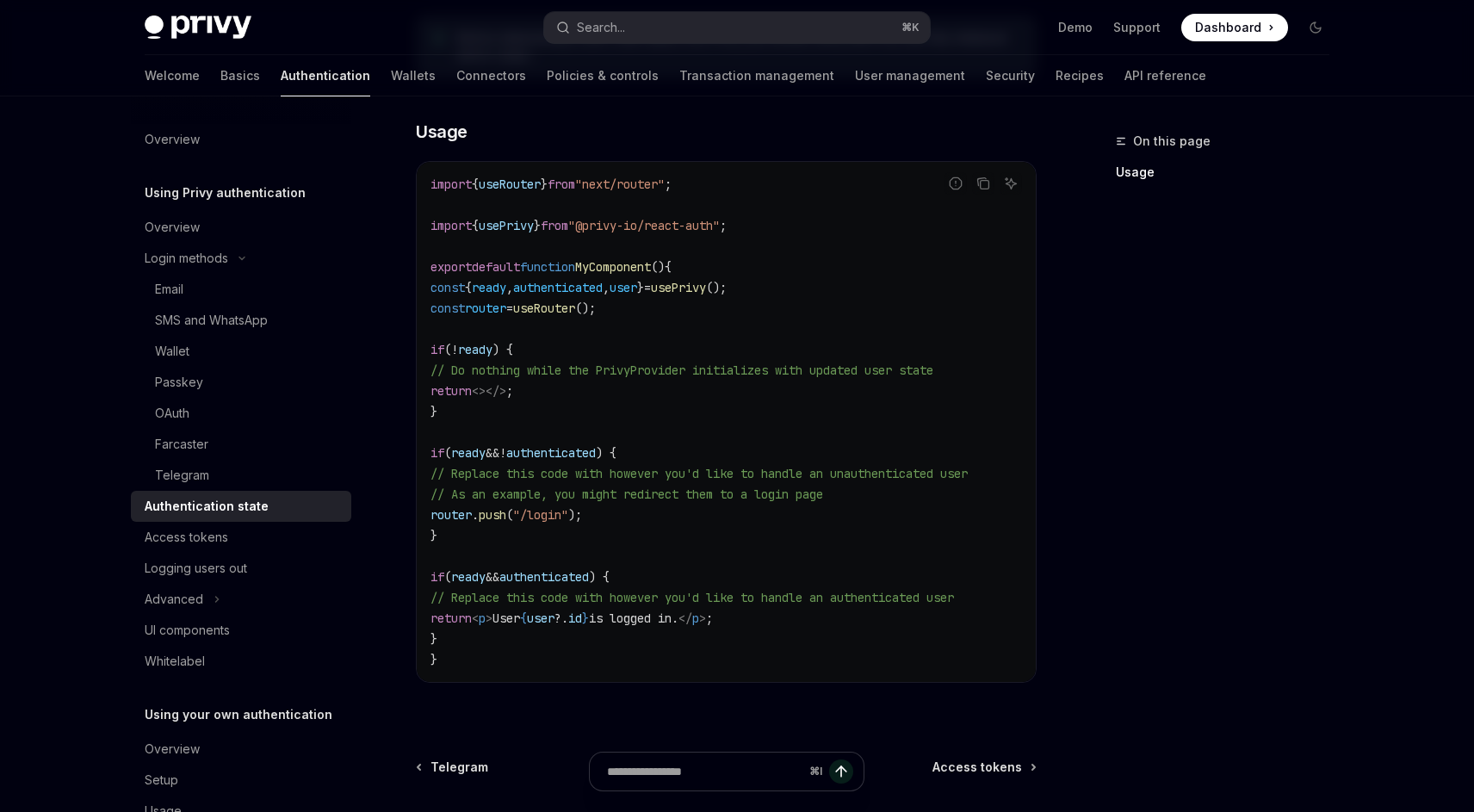
drag, startPoint x: 620, startPoint y: 573, endPoint x: 463, endPoint y: 574, distance: 157.0
click at [463, 574] on span "if ( ready && authenticated ) {" at bounding box center [520, 577] width 180 height 16
copy span "ready && authenticated"
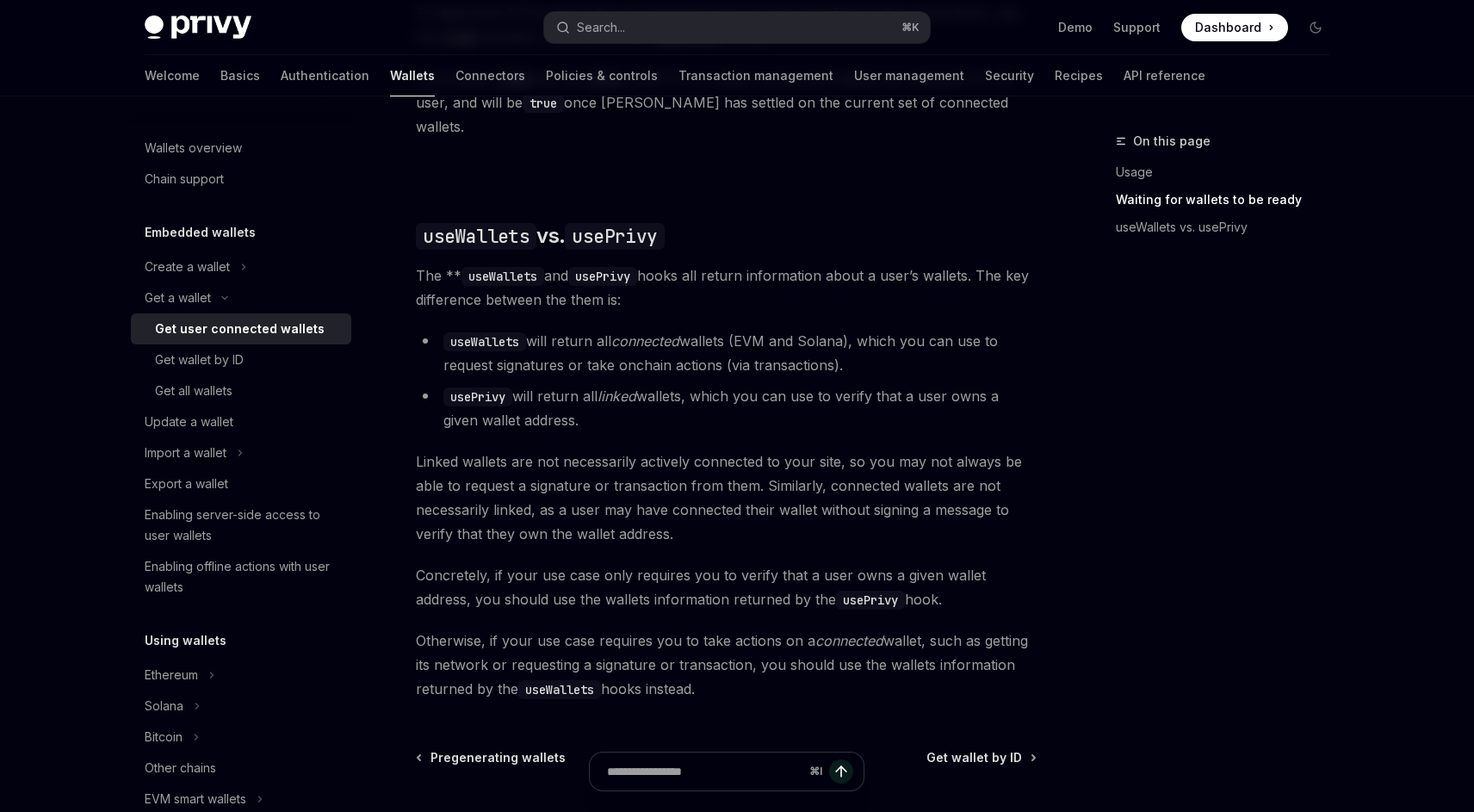
scroll to position [1324, 0]
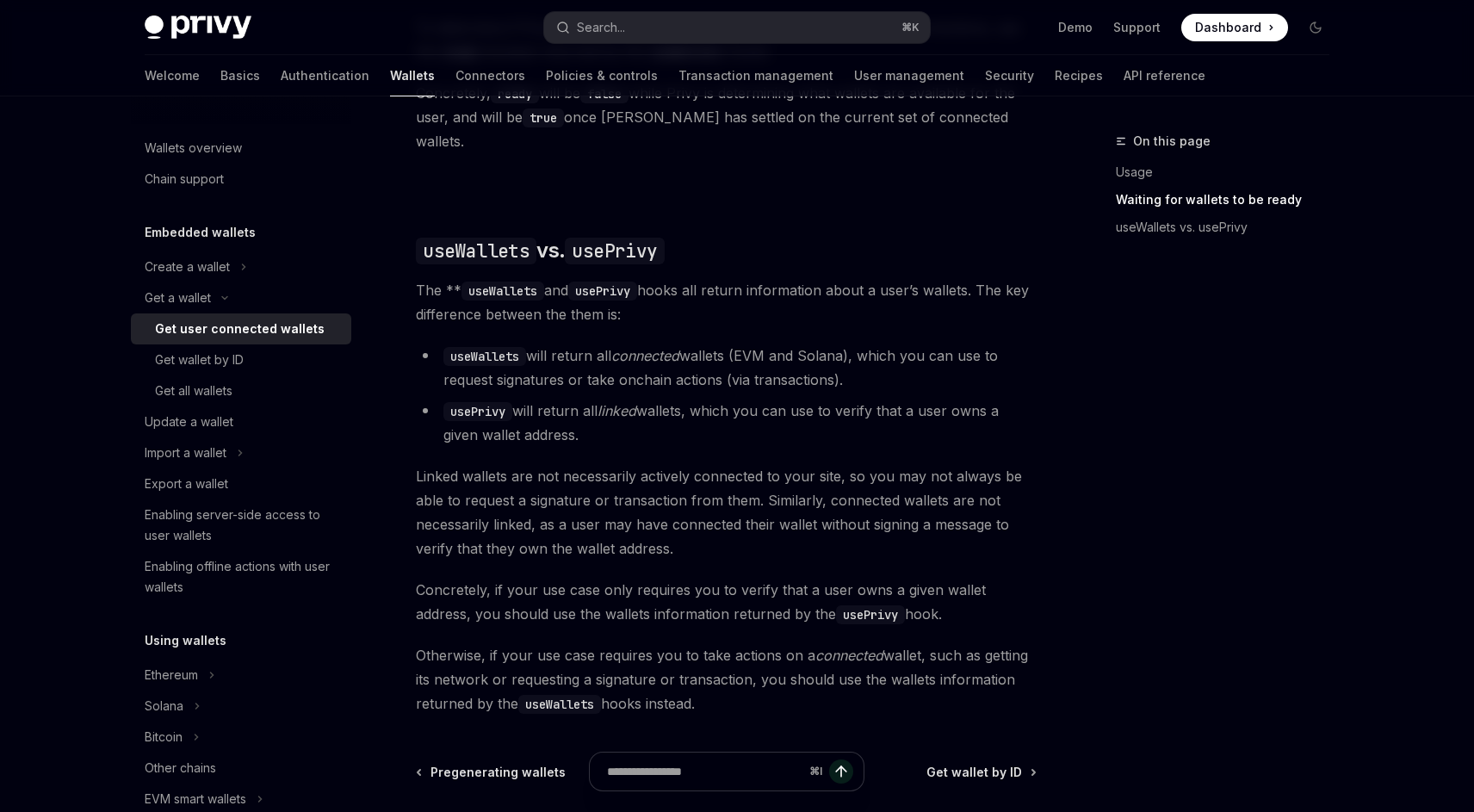
click at [635, 480] on span "Linked wallets are not necessarily actively connected to your site, so you may …" at bounding box center [726, 512] width 621 height 97
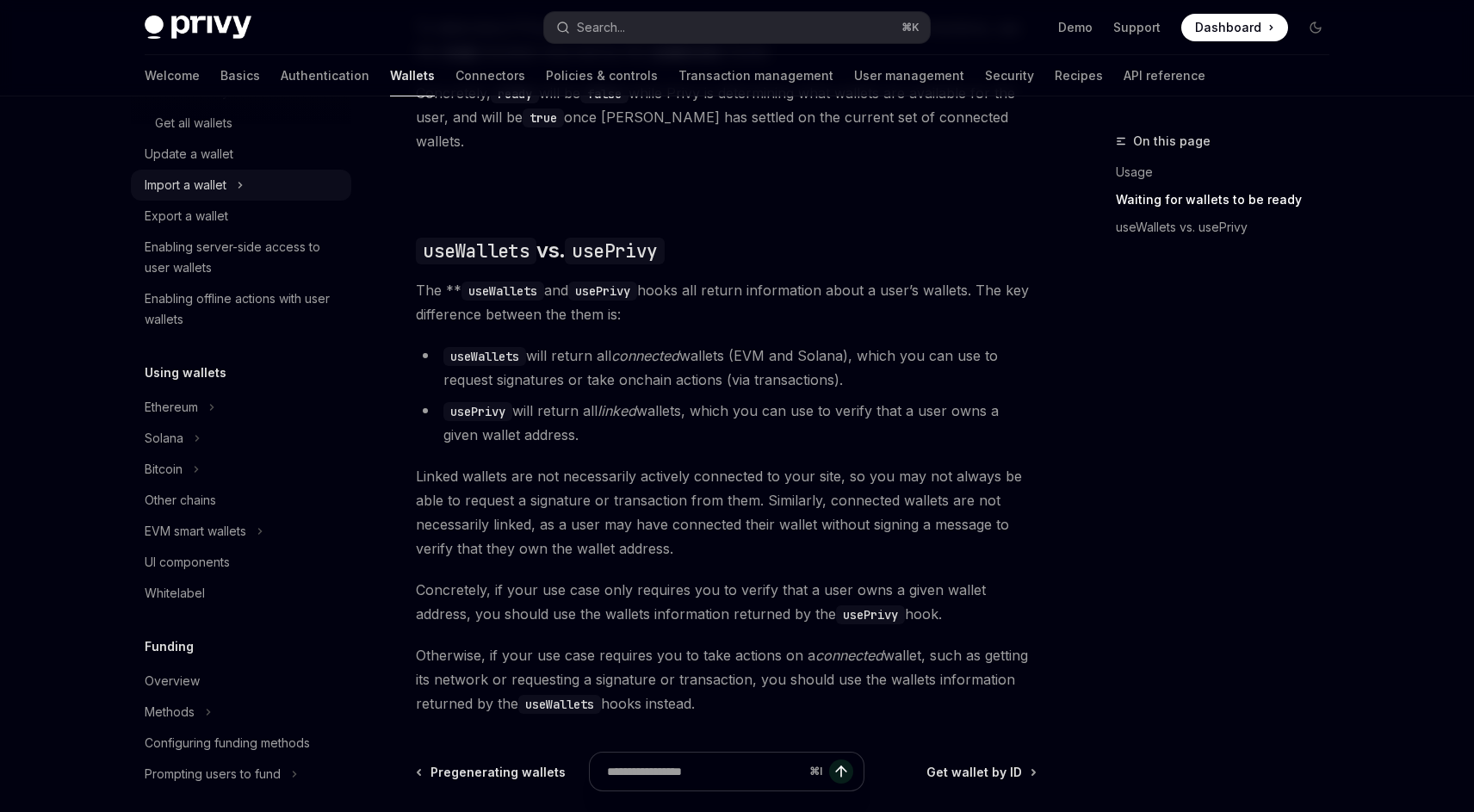
scroll to position [278, 0]
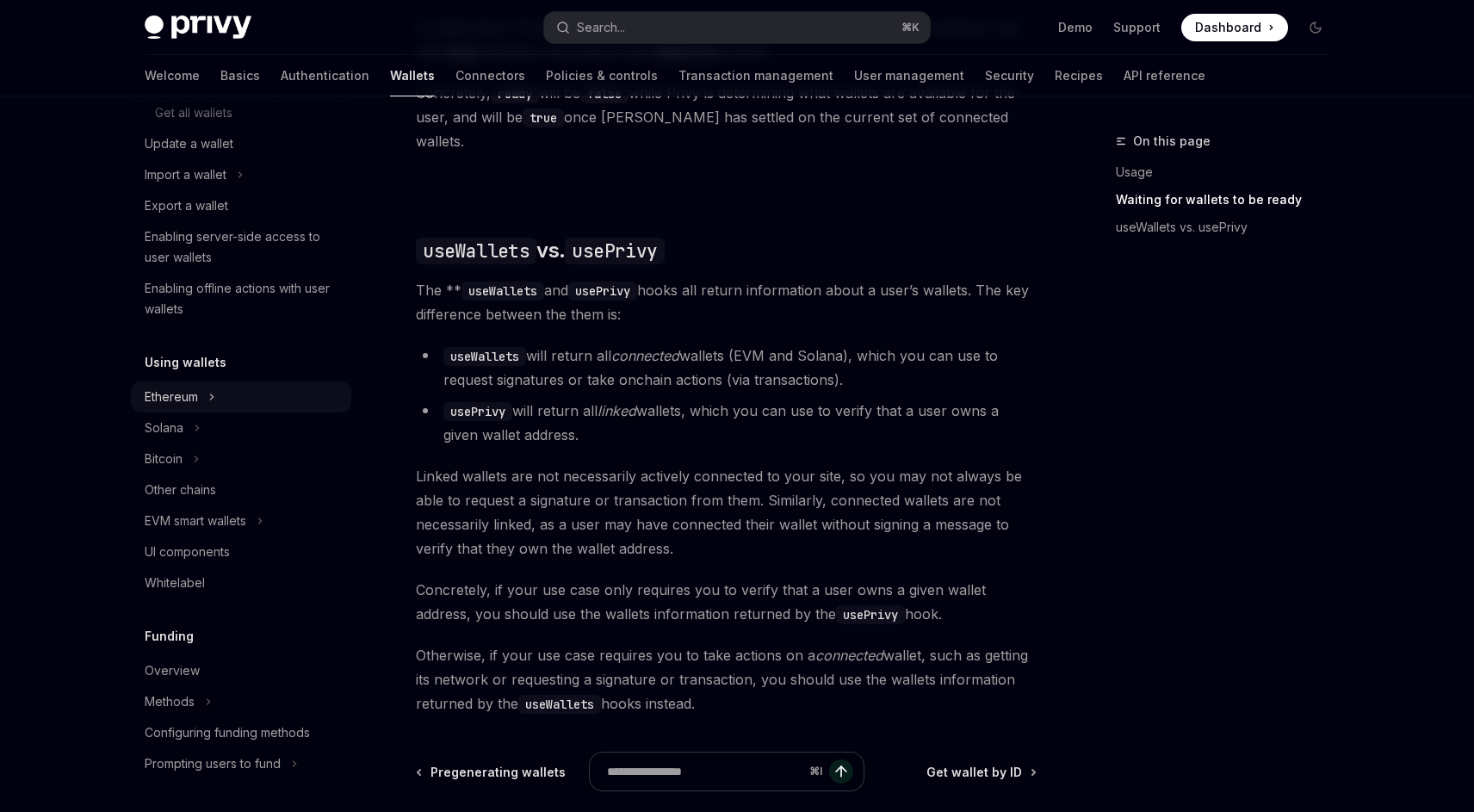
click at [145, 397] on div "Ethereum" at bounding box center [172, 397] width 53 height 21
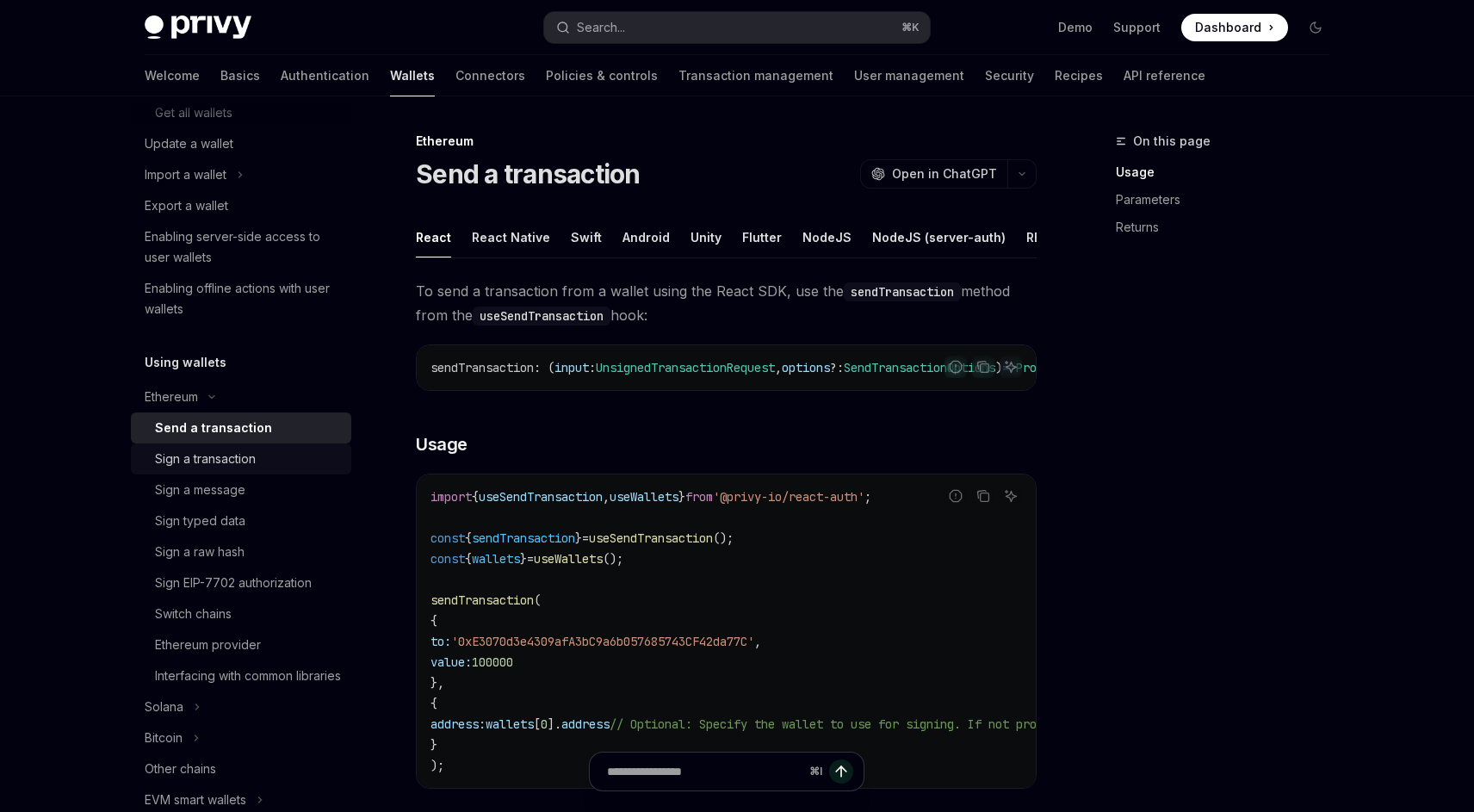
click at [280, 447] on link "Sign a transaction" at bounding box center [241, 458] width 220 height 31
type textarea "*"
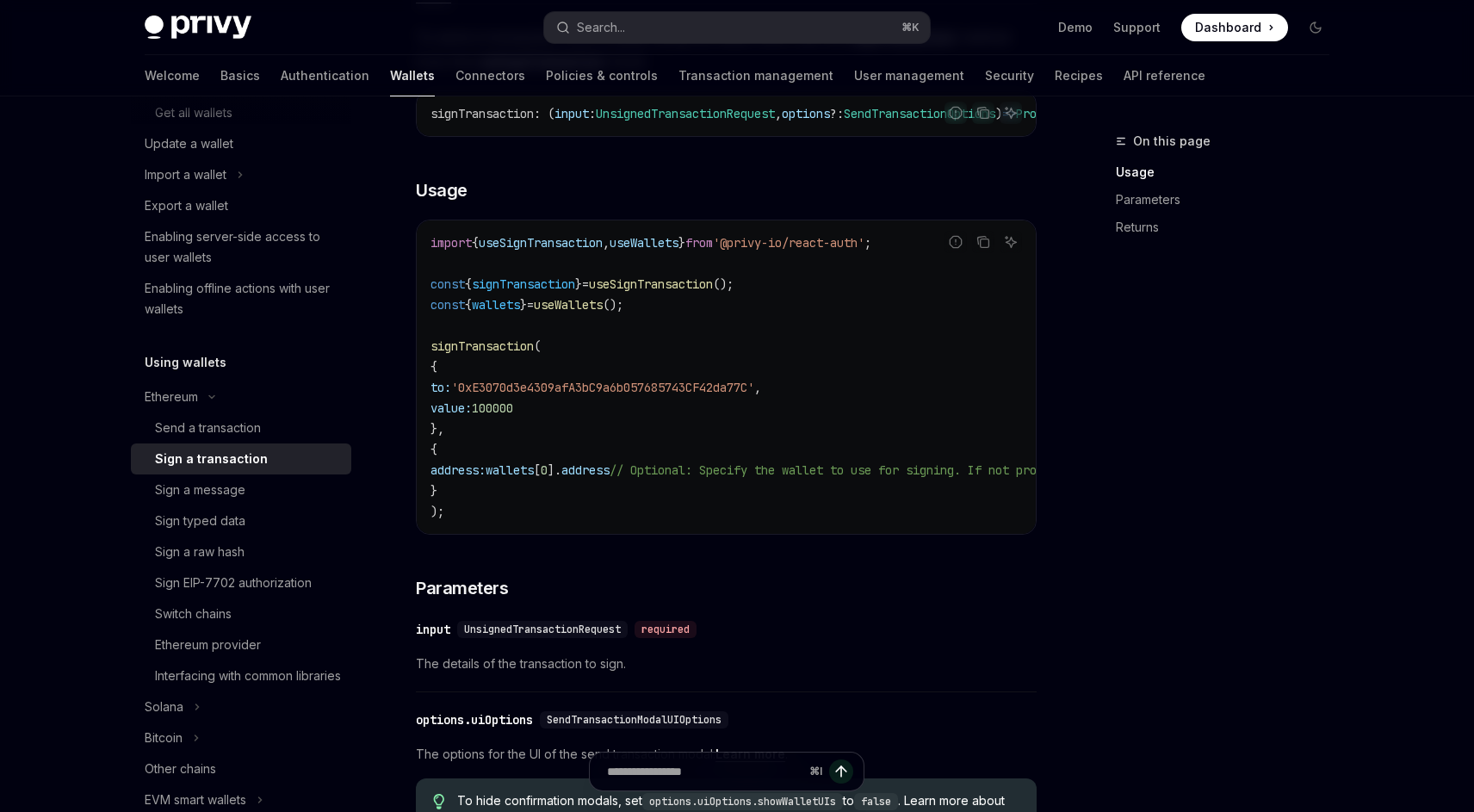
scroll to position [258, 0]
